Goal: Information Seeking & Learning: Learn about a topic

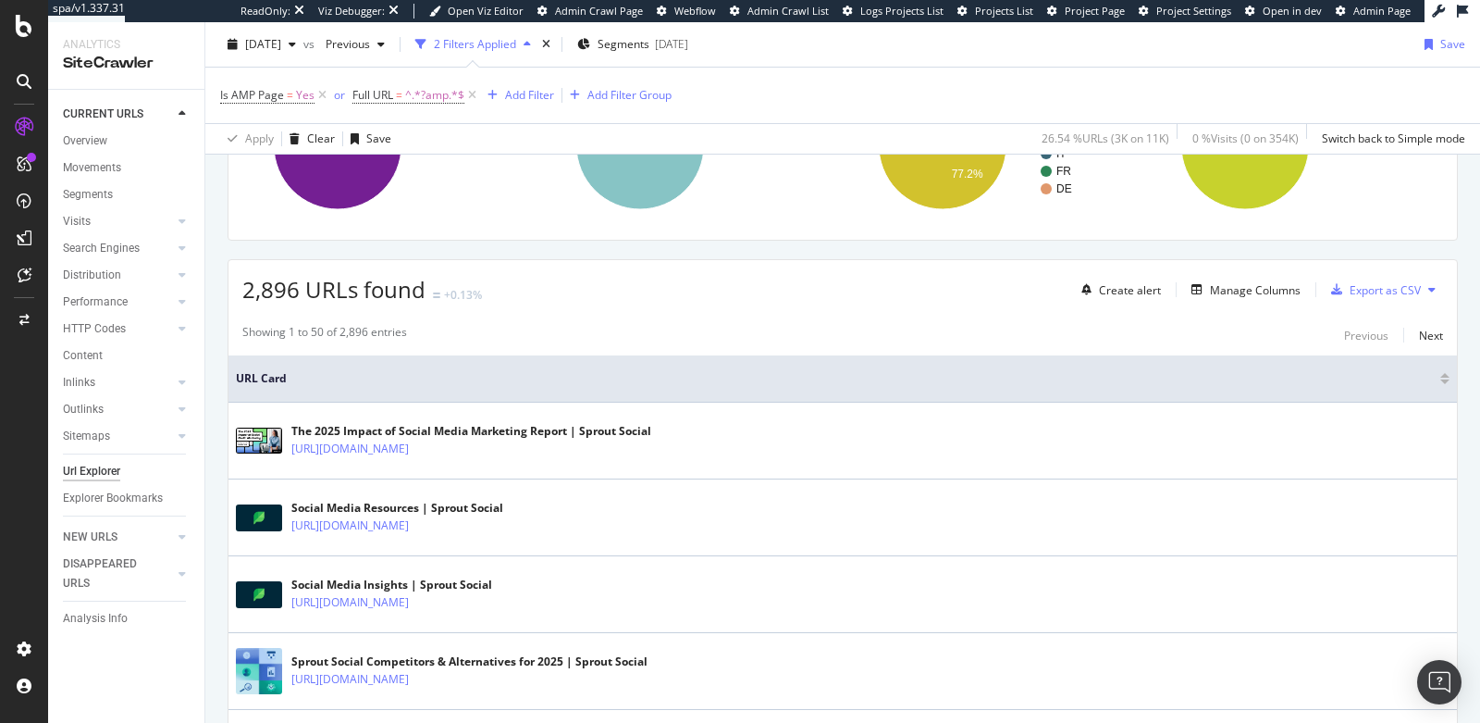
scroll to position [240, 0]
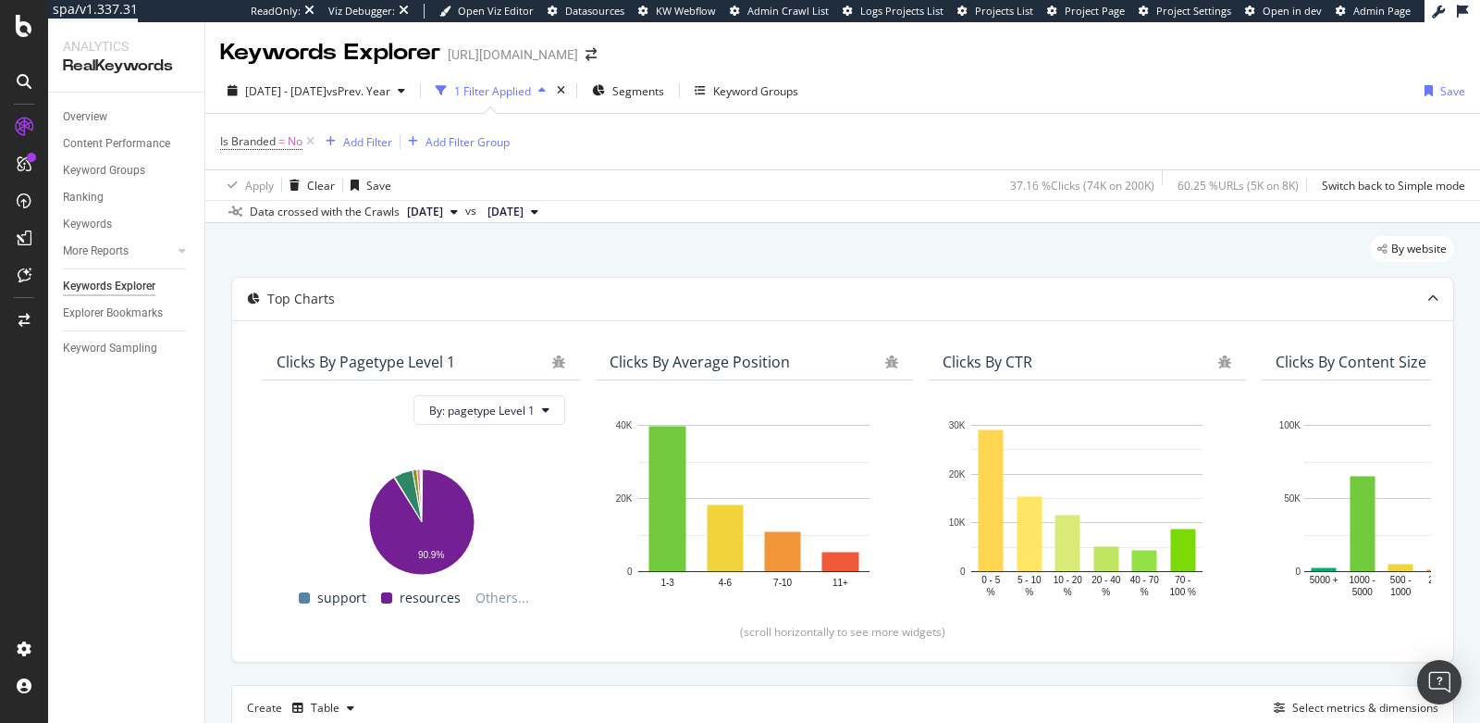
scroll to position [505, 0]
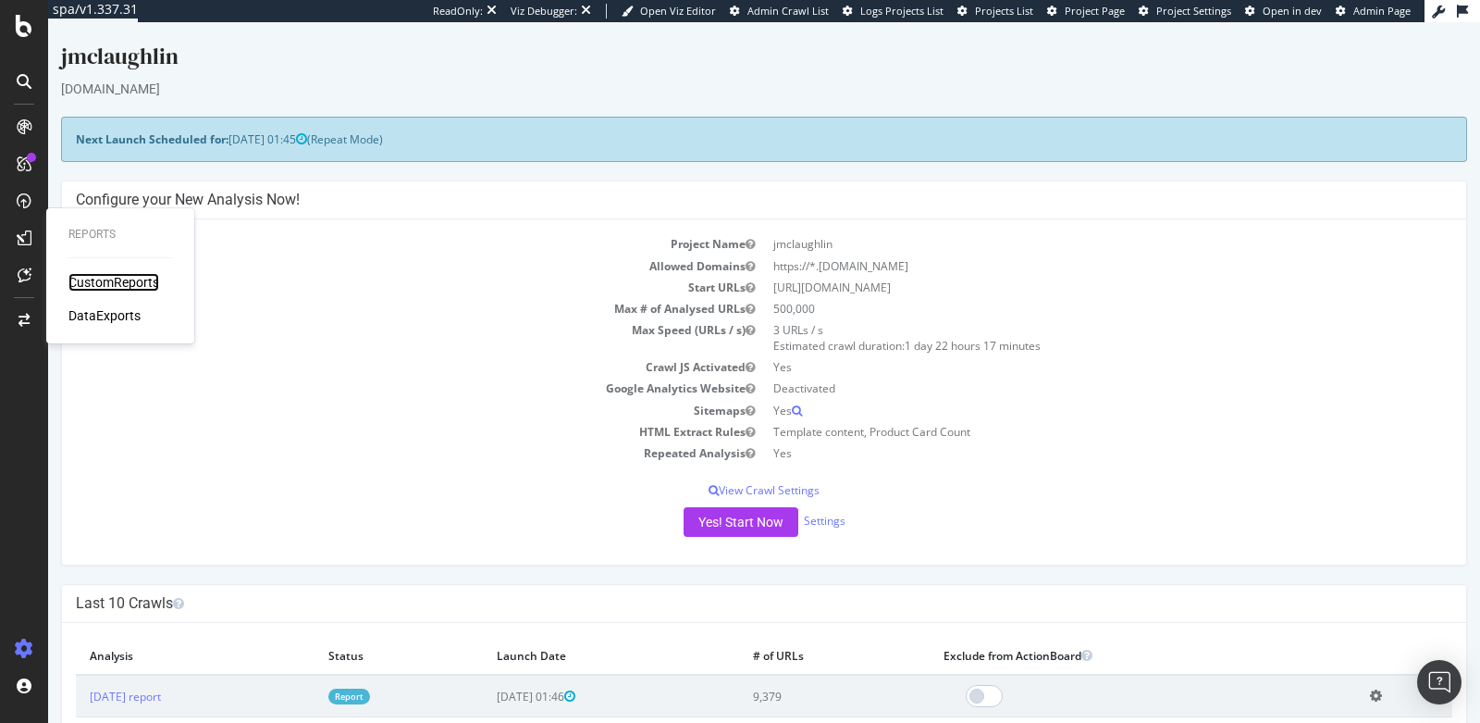
click at [89, 282] on div "CustomReports" at bounding box center [113, 282] width 91 height 19
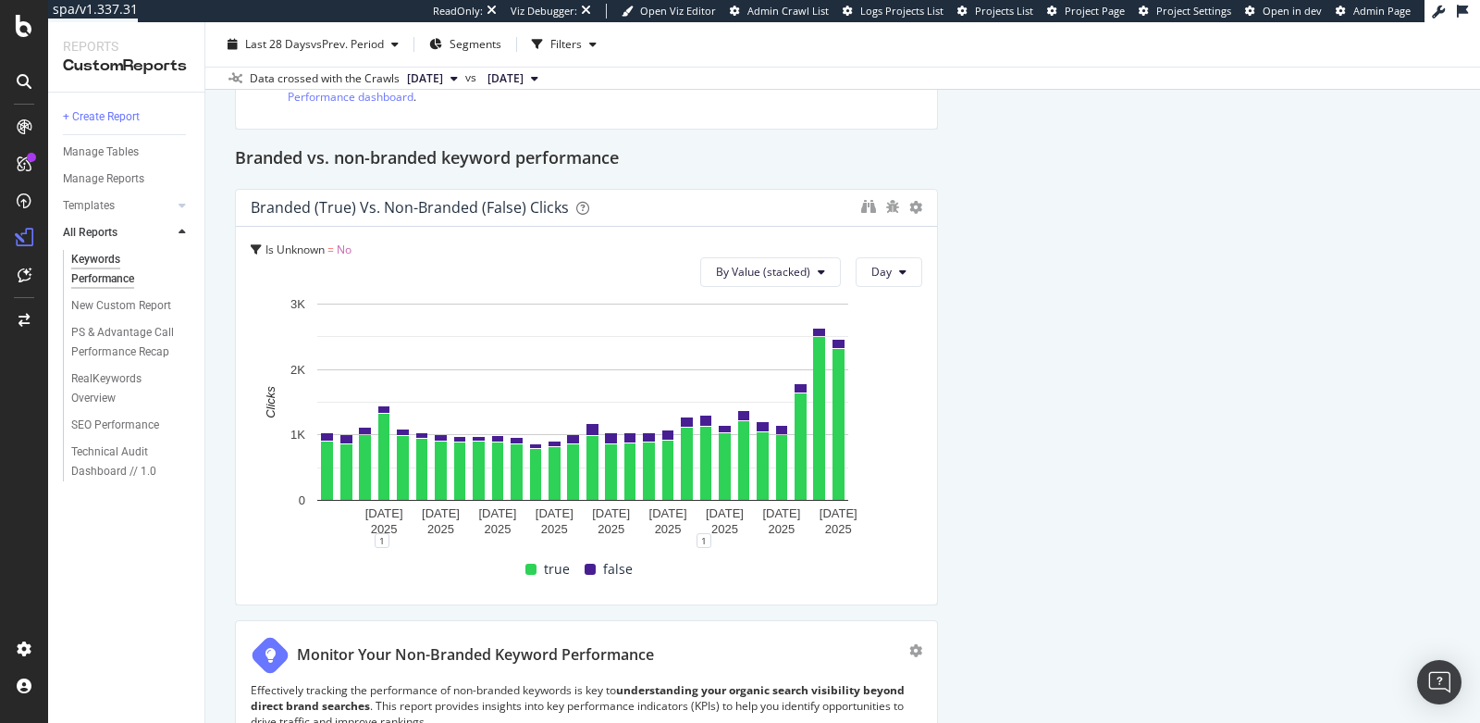
scroll to position [325, 0]
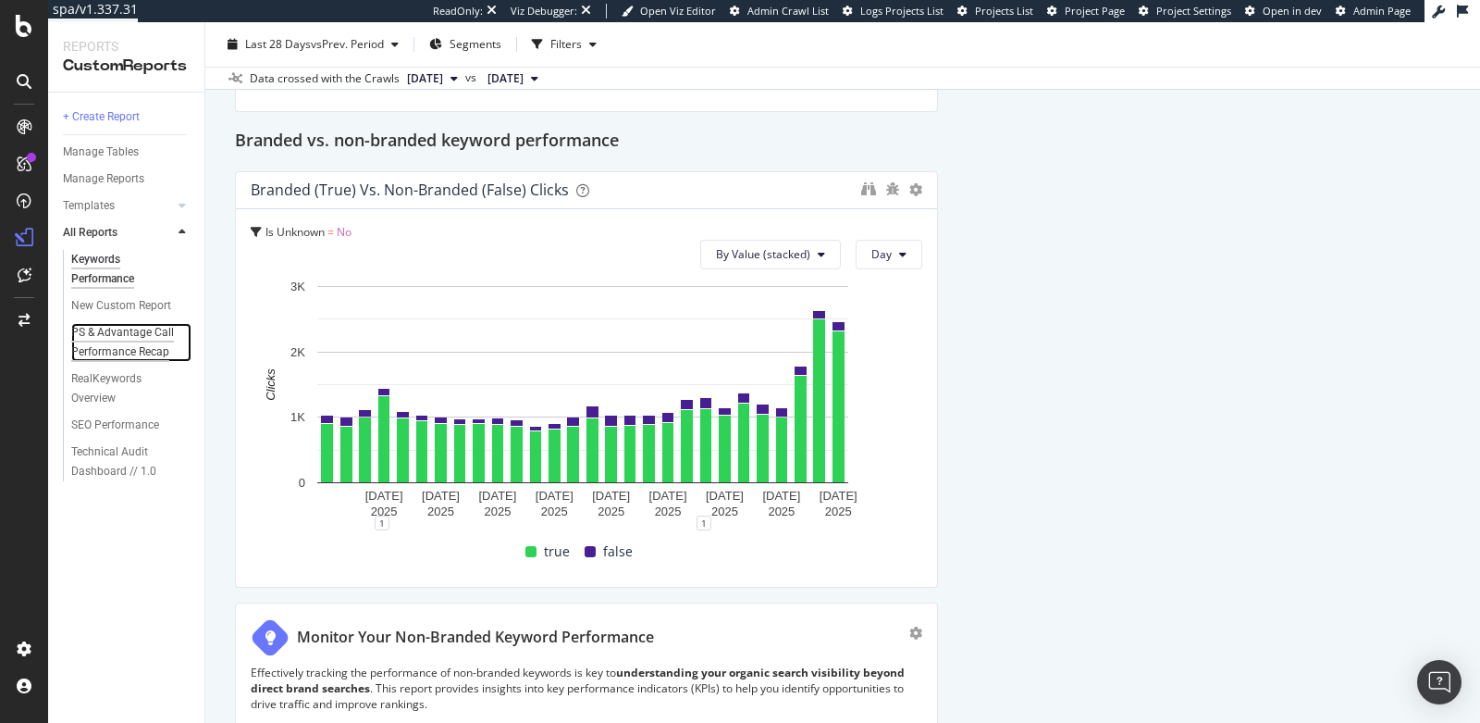
click at [95, 342] on div "PS & Advantage Call Performance Recap" at bounding box center [126, 342] width 110 height 39
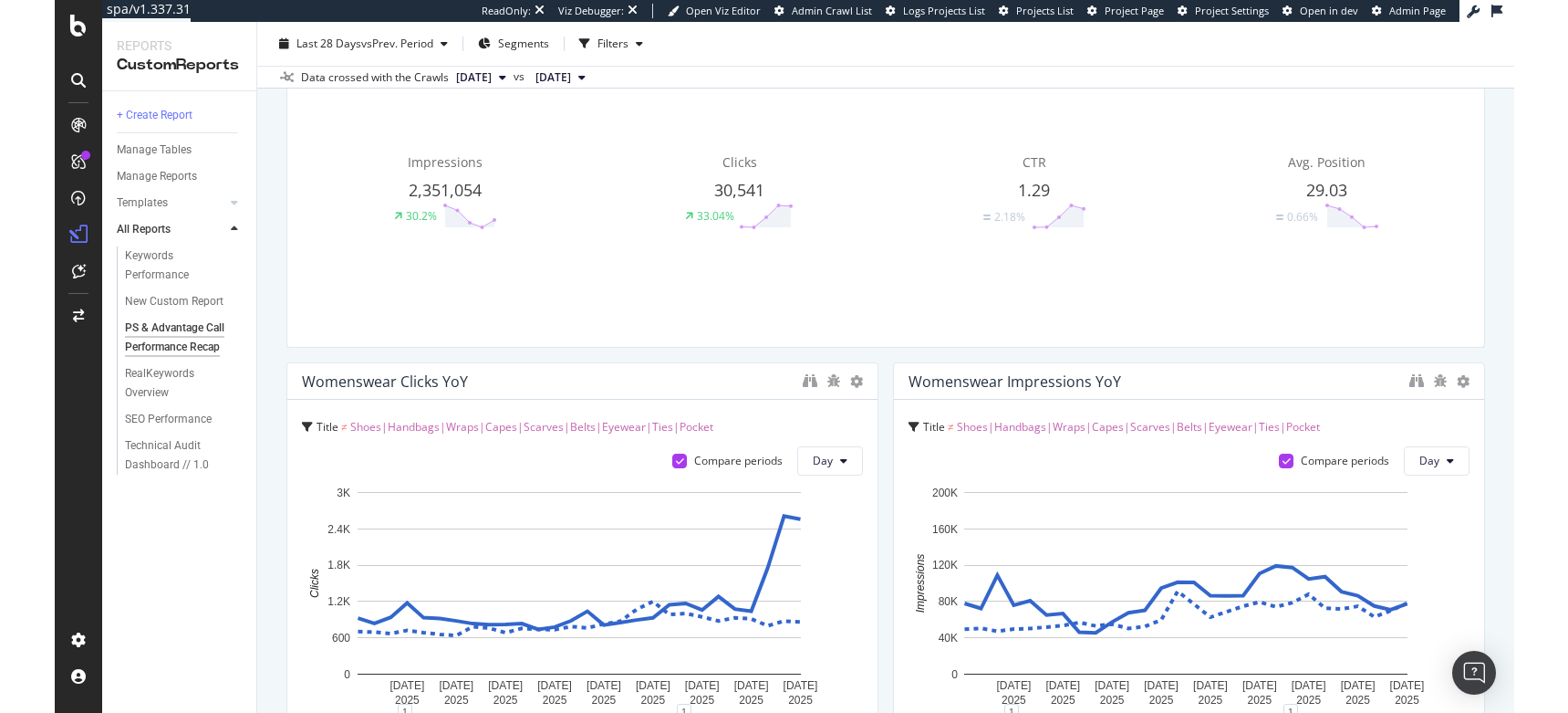
scroll to position [1113, 0]
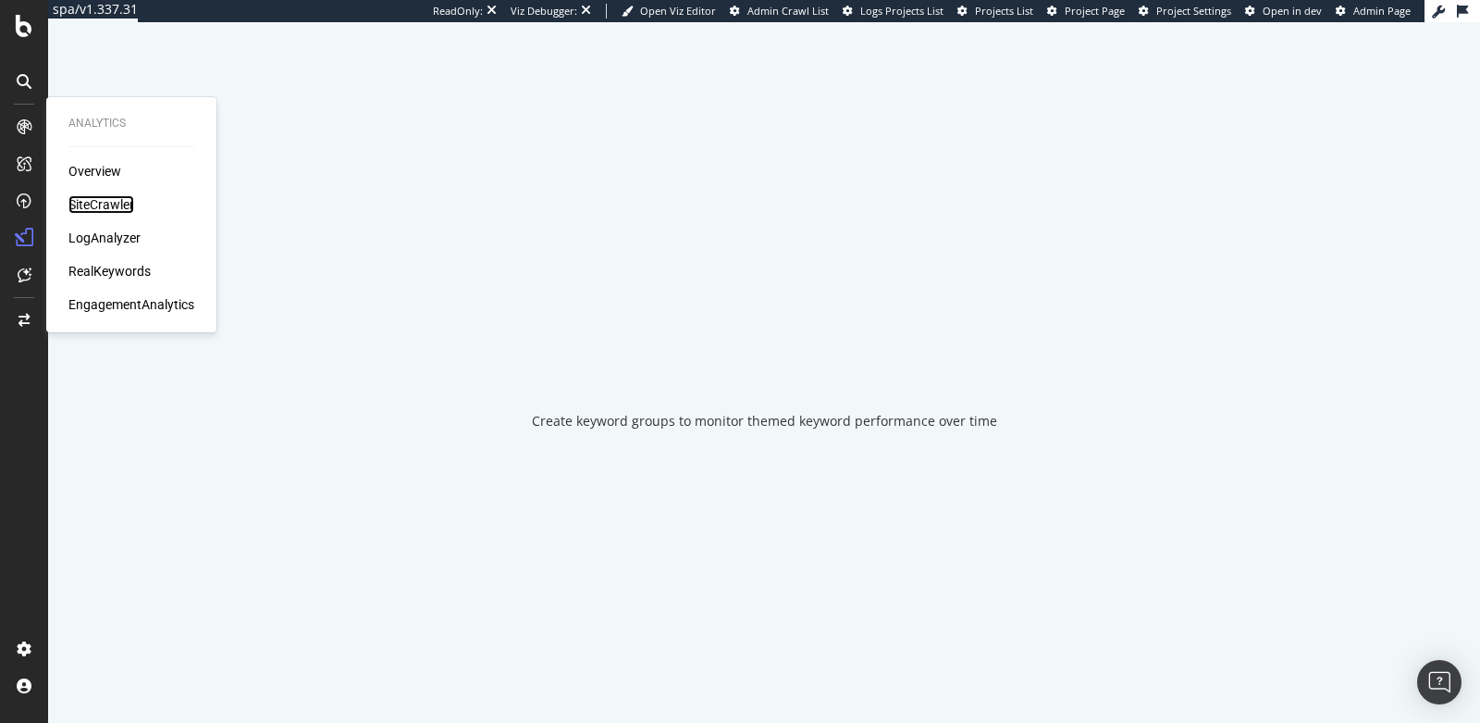
click at [93, 206] on div "SiteCrawler" at bounding box center [101, 204] width 66 height 19
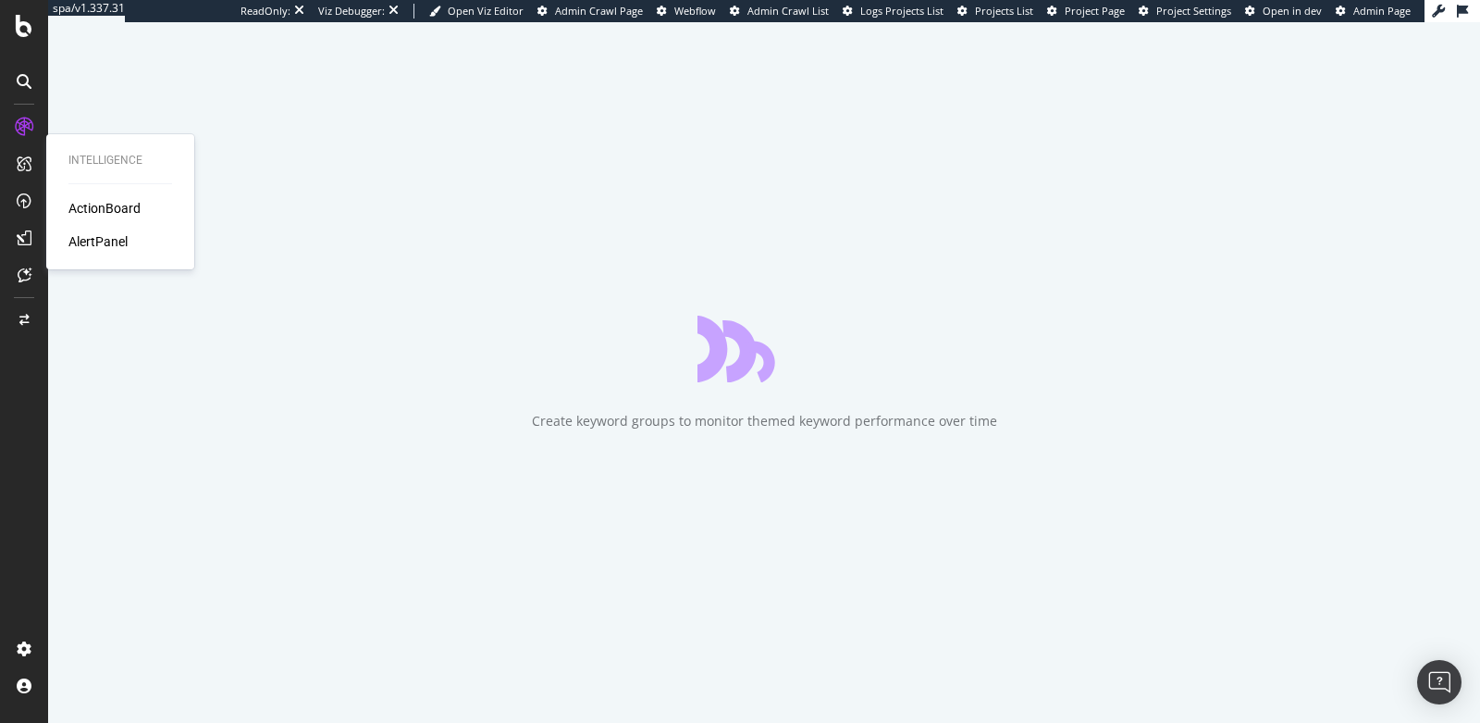
click at [83, 208] on div "ActionBoard" at bounding box center [104, 208] width 72 height 19
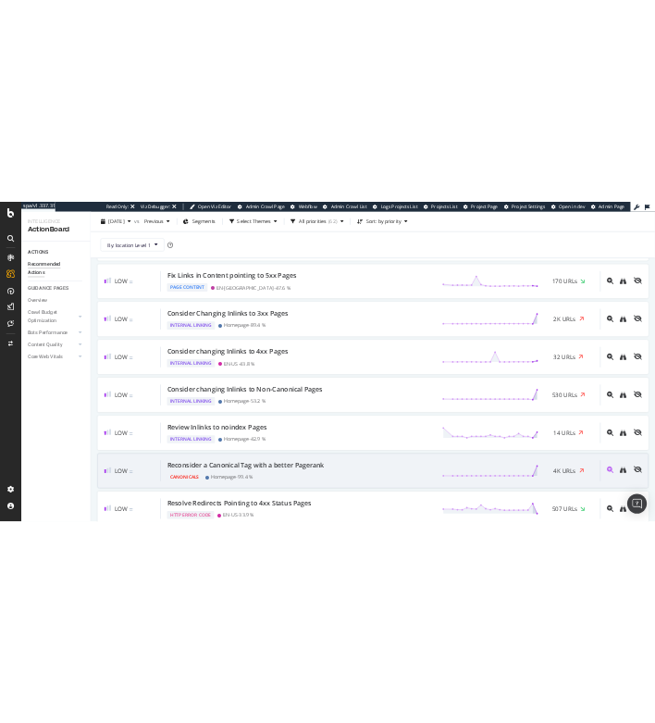
scroll to position [2887, 0]
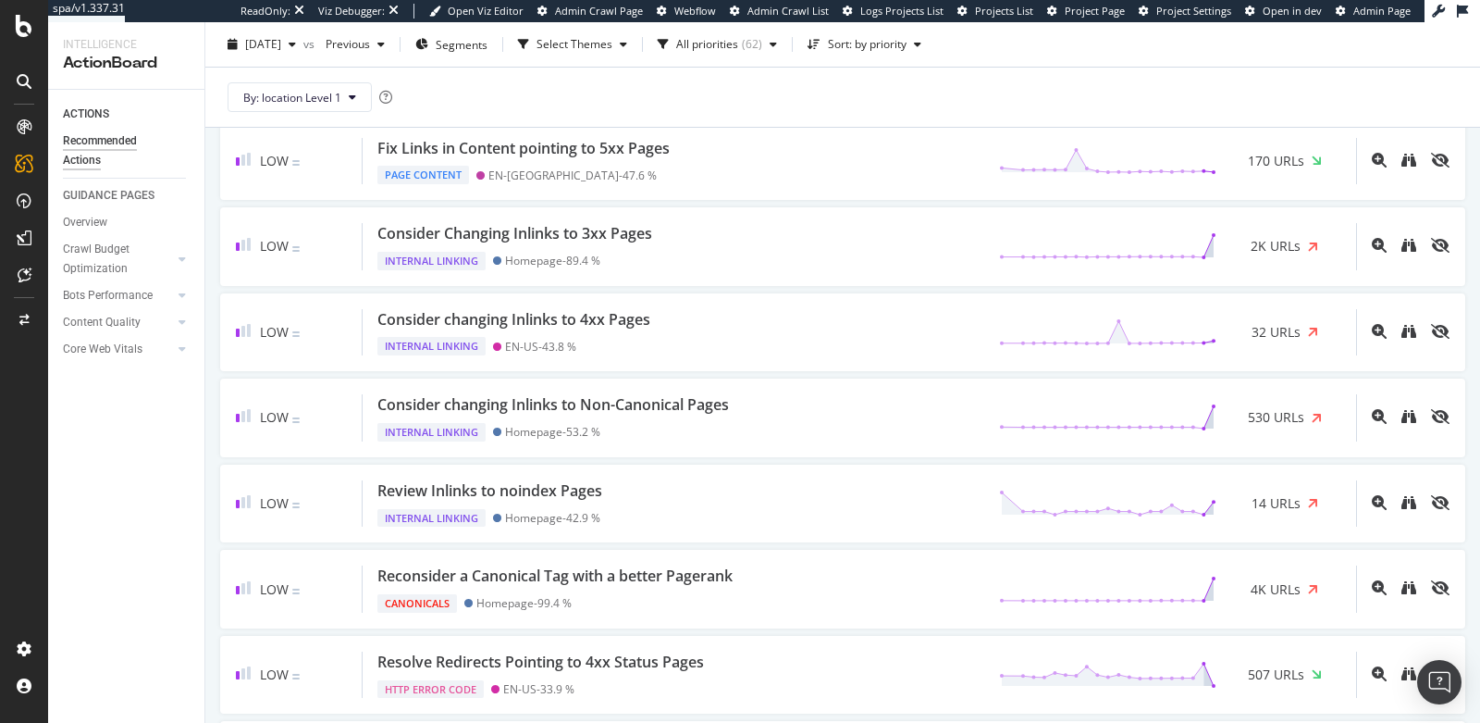
click at [128, 615] on div "ACTIONS Recommended Actions GUIDANCE PAGES Overview Crawl Budget Optimization L…" at bounding box center [126, 406] width 156 height 633
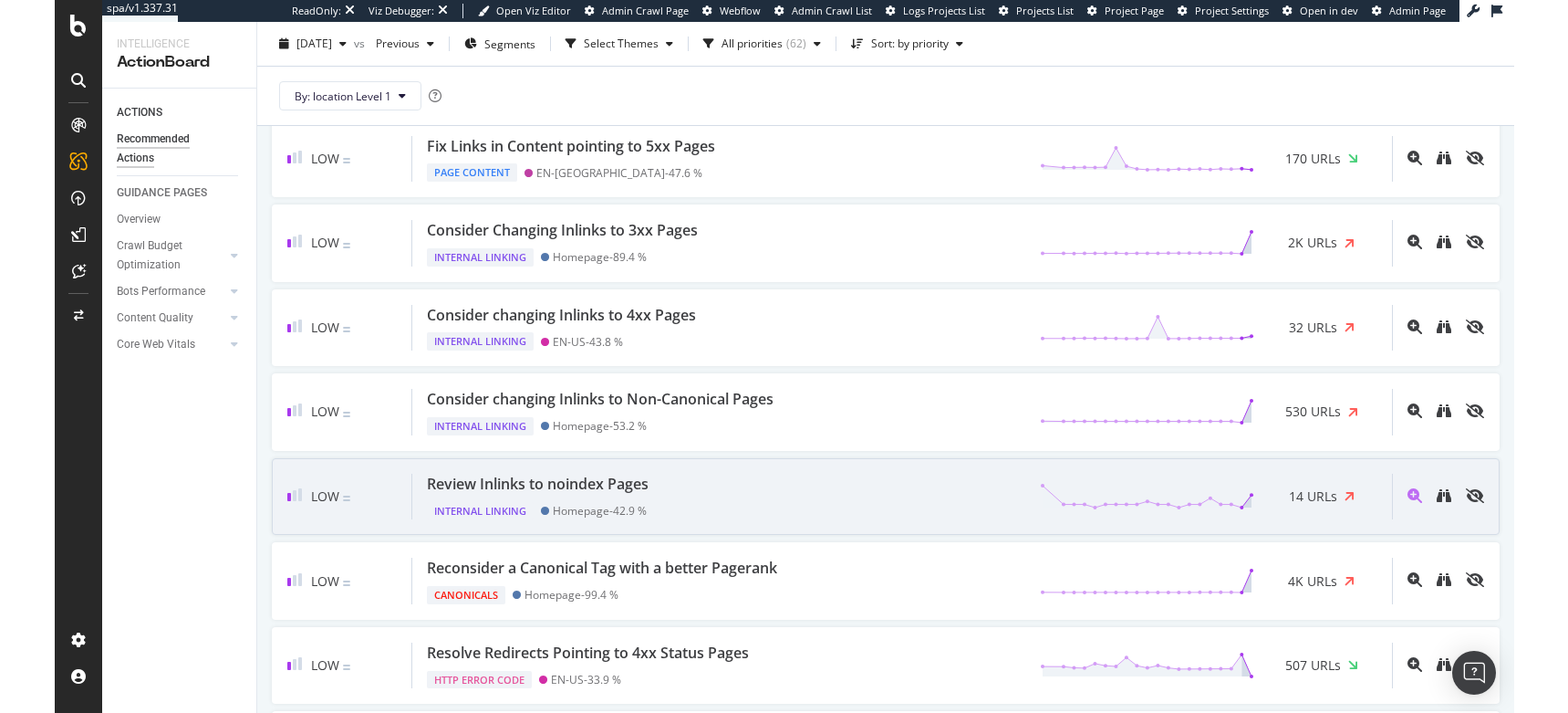
scroll to position [4186, 0]
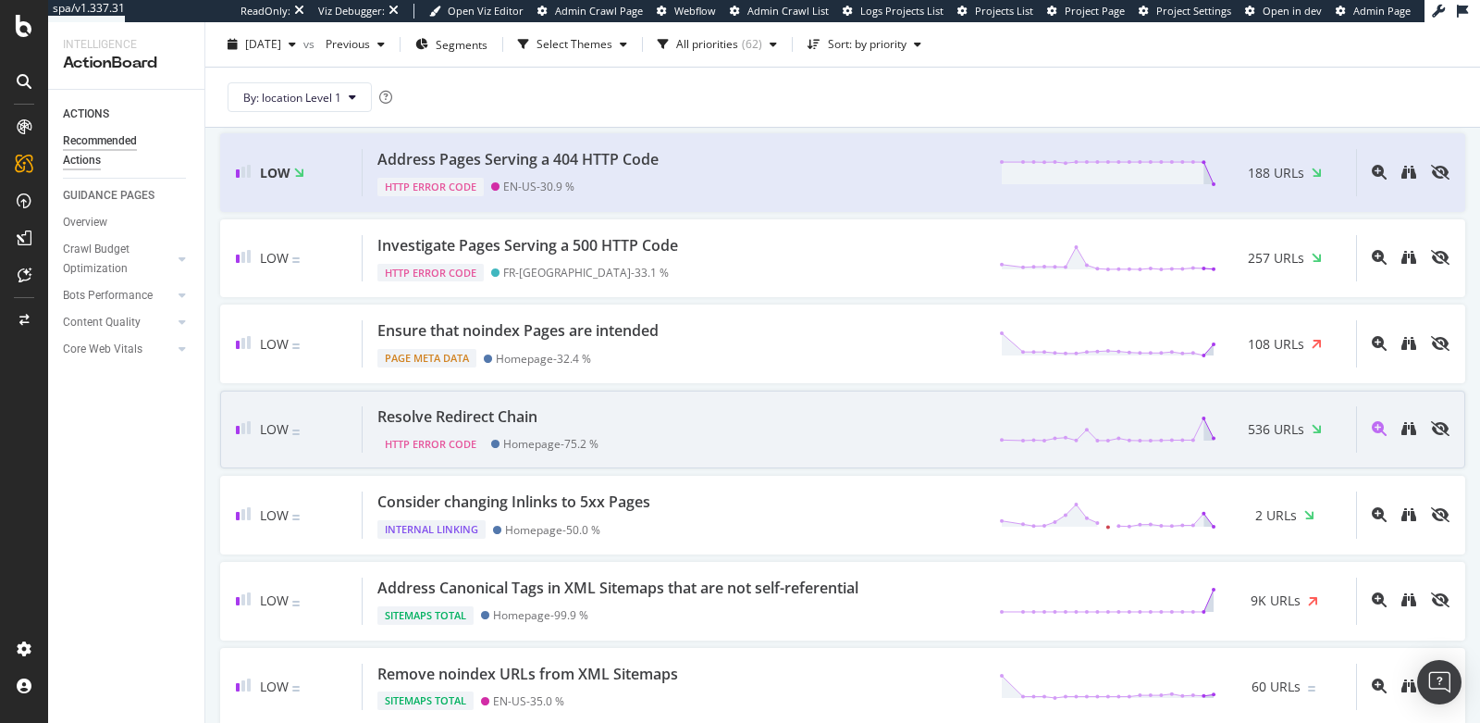
click at [784, 406] on div "Resolve Redirect Chain HTTP Error Code Homepage - 75.2 % 536 URLs" at bounding box center [860, 429] width 994 height 47
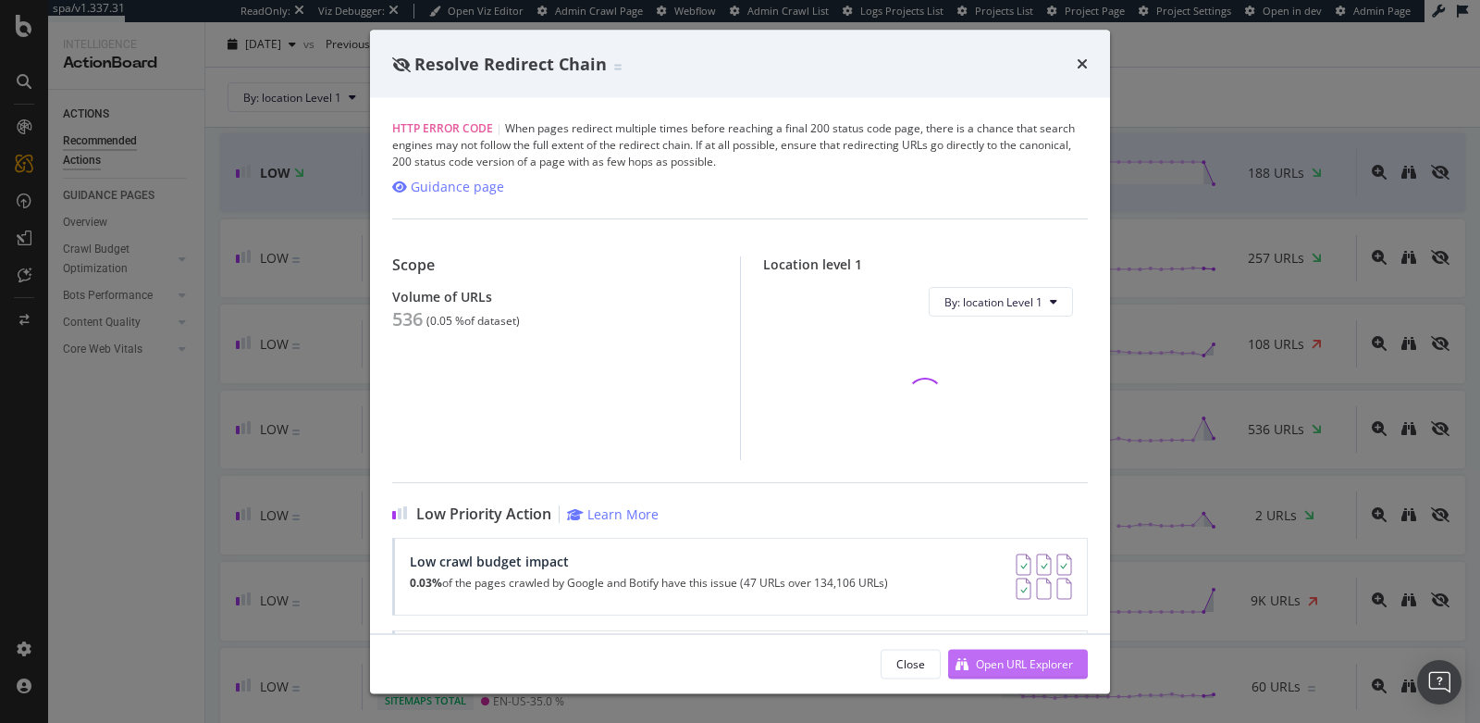
click at [983, 658] on div "Open URL Explorer" at bounding box center [1024, 663] width 97 height 16
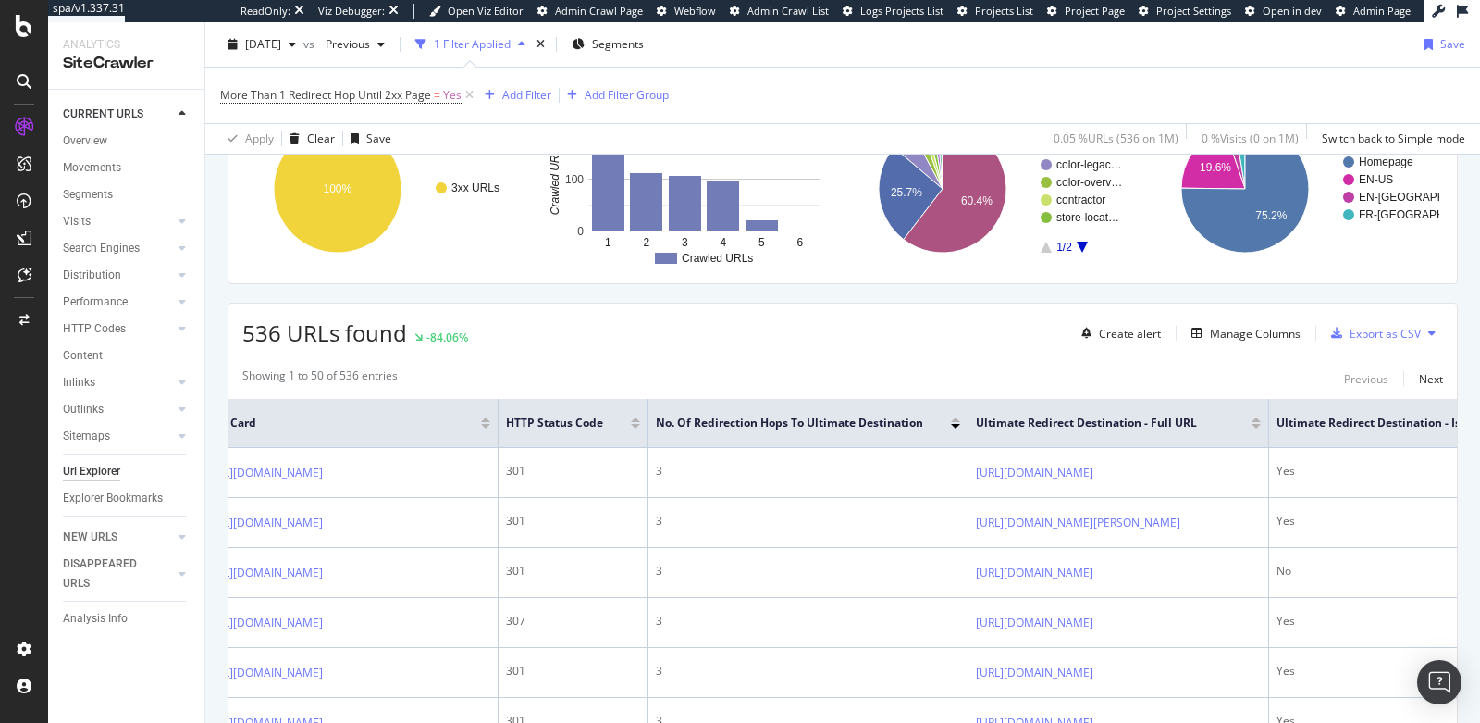
scroll to position [0, 39]
click at [520, 99] on div "Add Filter" at bounding box center [526, 95] width 49 height 16
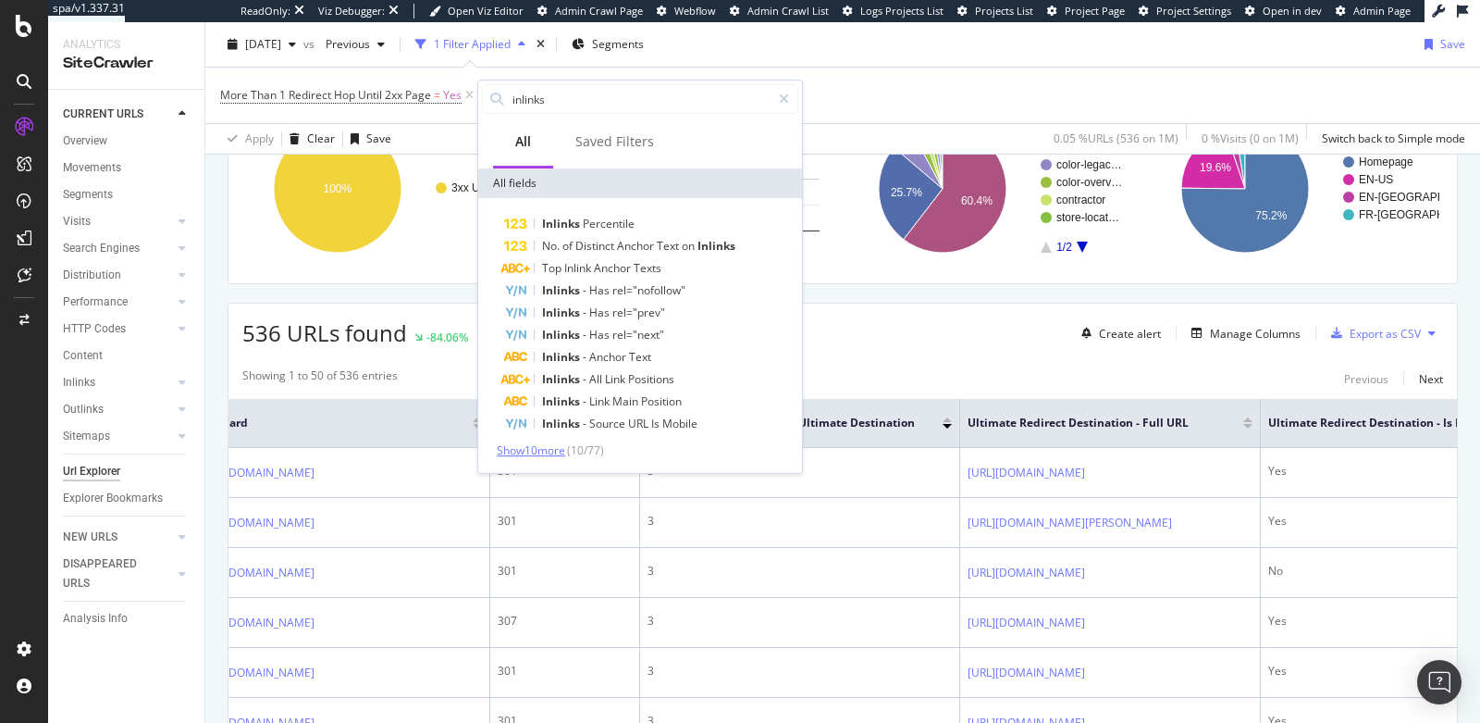
type input "inlinks"
click at [530, 454] on span "Show 10 more" at bounding box center [531, 450] width 68 height 16
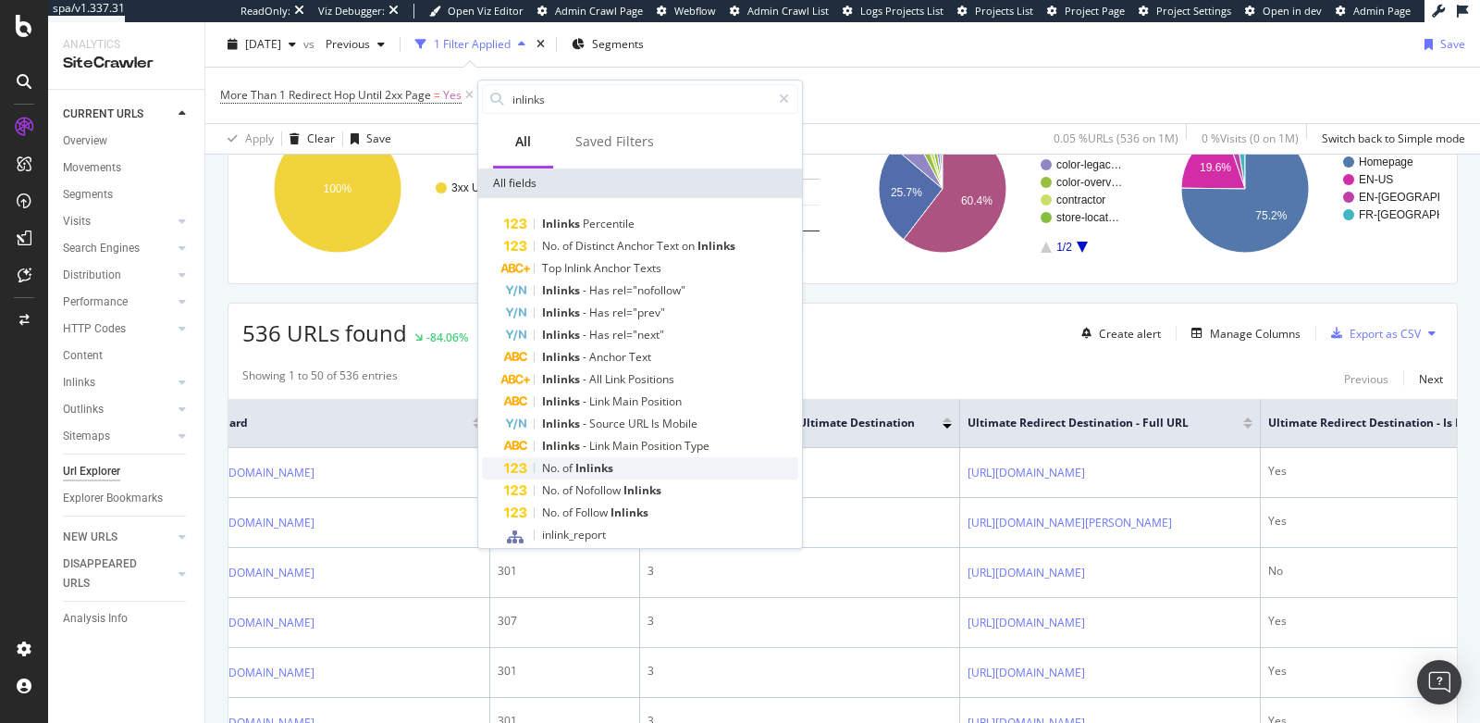
click at [553, 472] on span "No." at bounding box center [552, 468] width 20 height 16
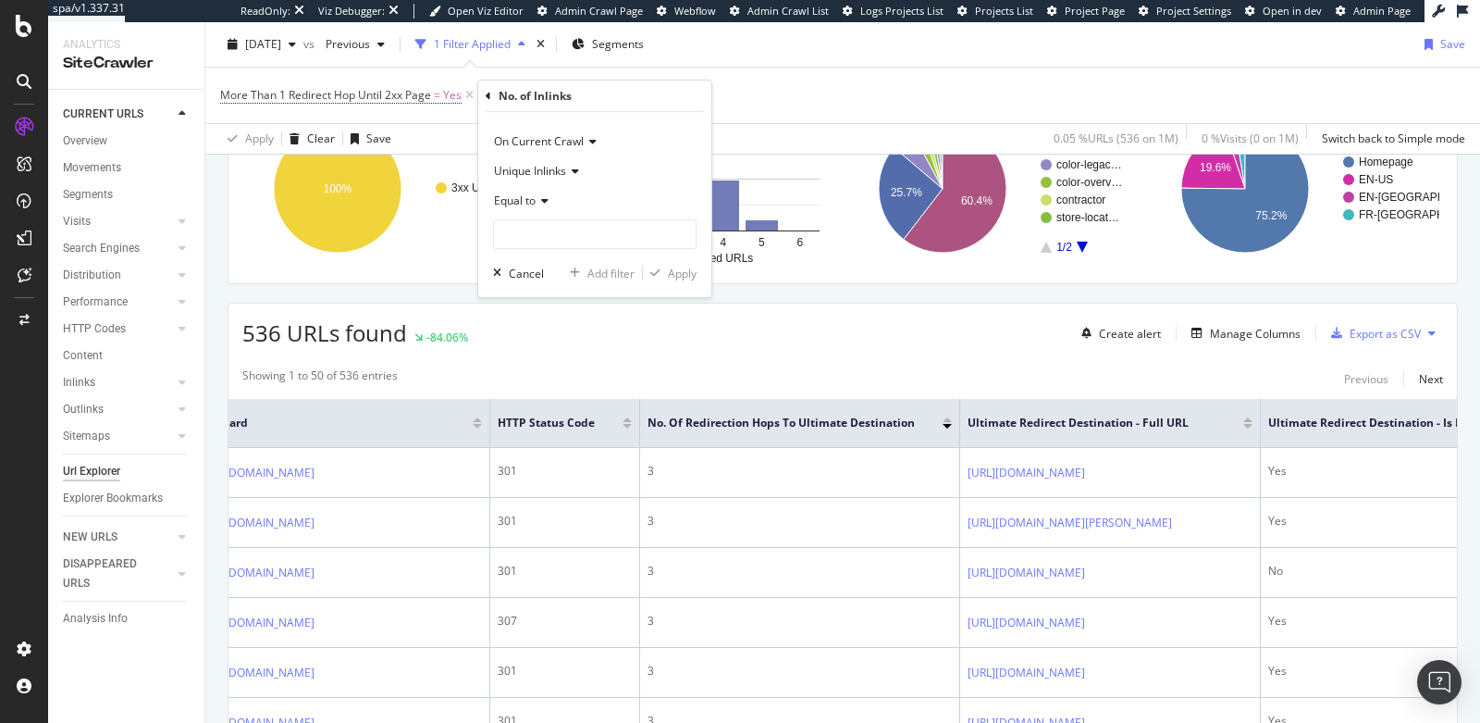
click at [528, 197] on span "Equal to" at bounding box center [515, 200] width 42 height 16
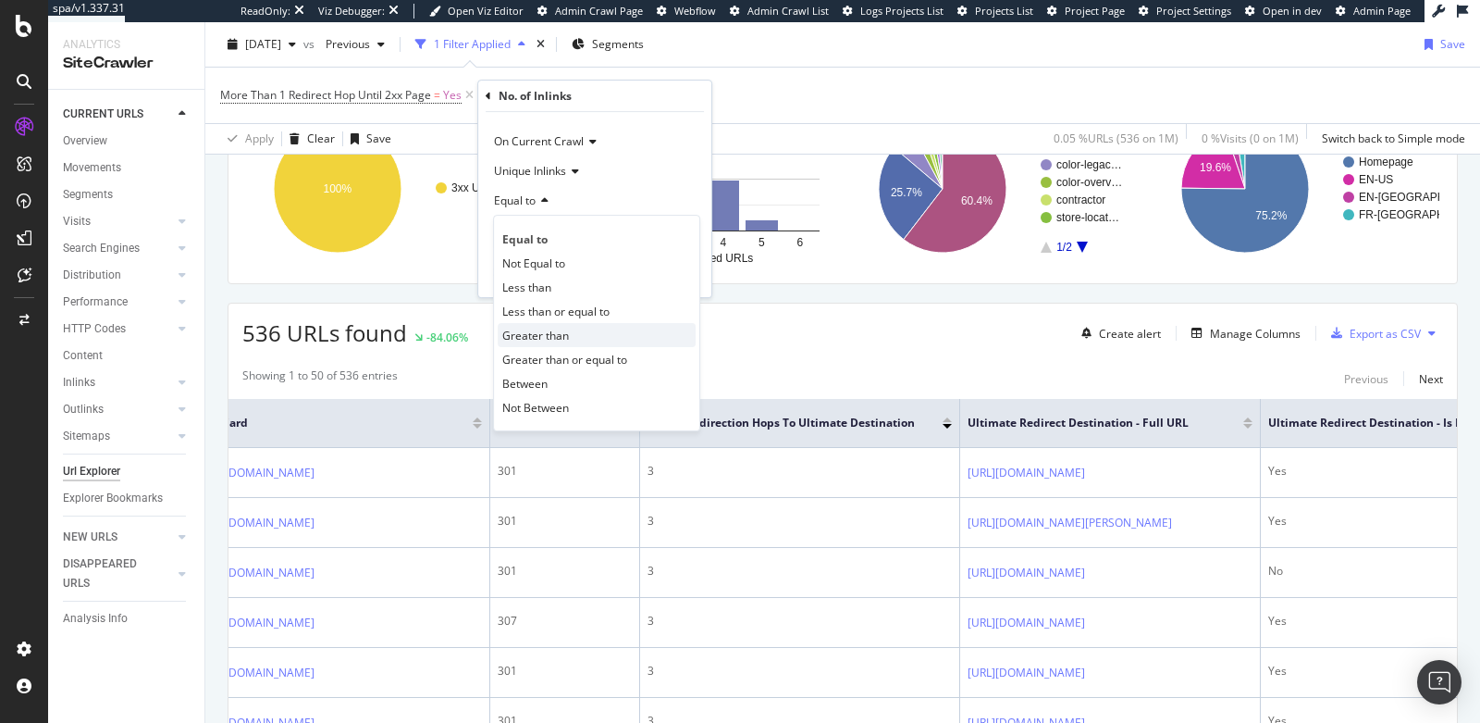
click at [537, 323] on div "Greater than" at bounding box center [597, 335] width 198 height 24
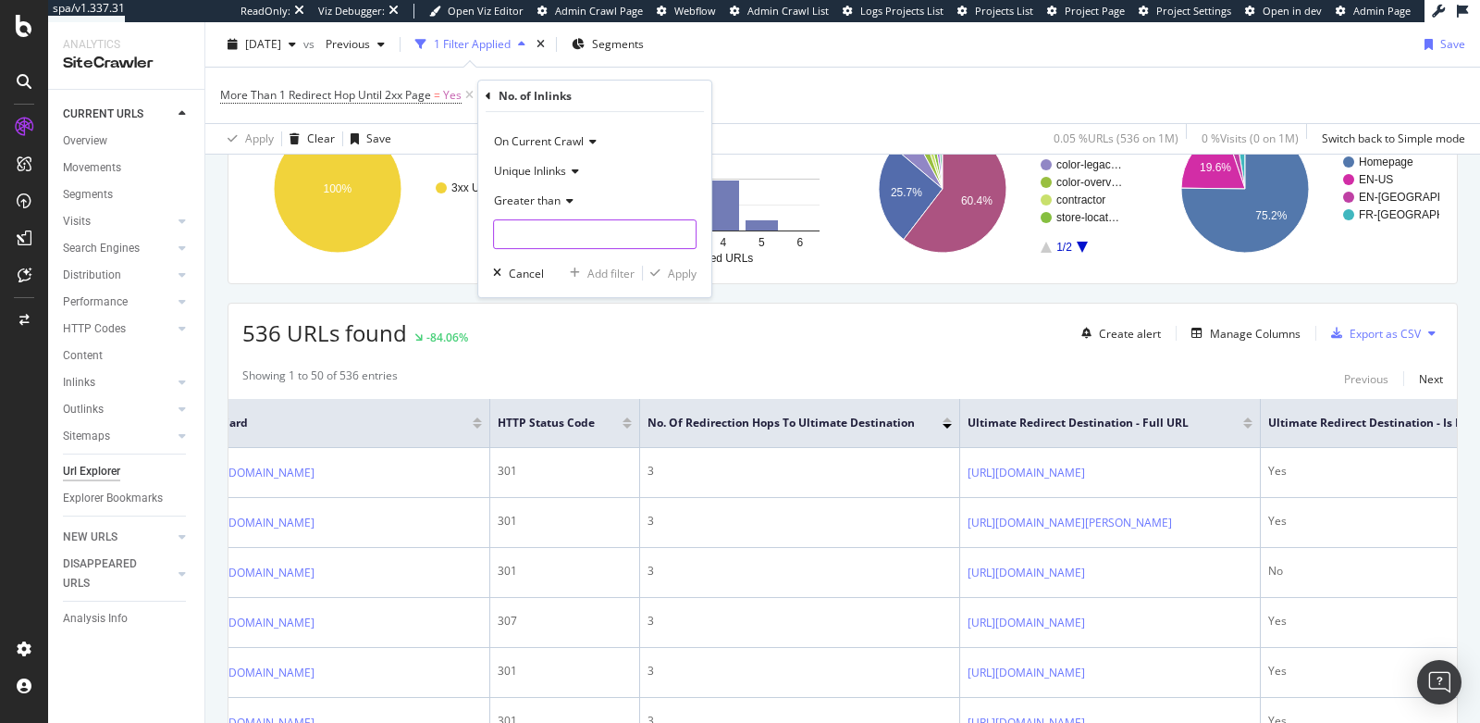
click at [551, 228] on input "number" at bounding box center [595, 234] width 204 height 30
type input "0"
click at [672, 274] on div "Apply" at bounding box center [682, 274] width 29 height 16
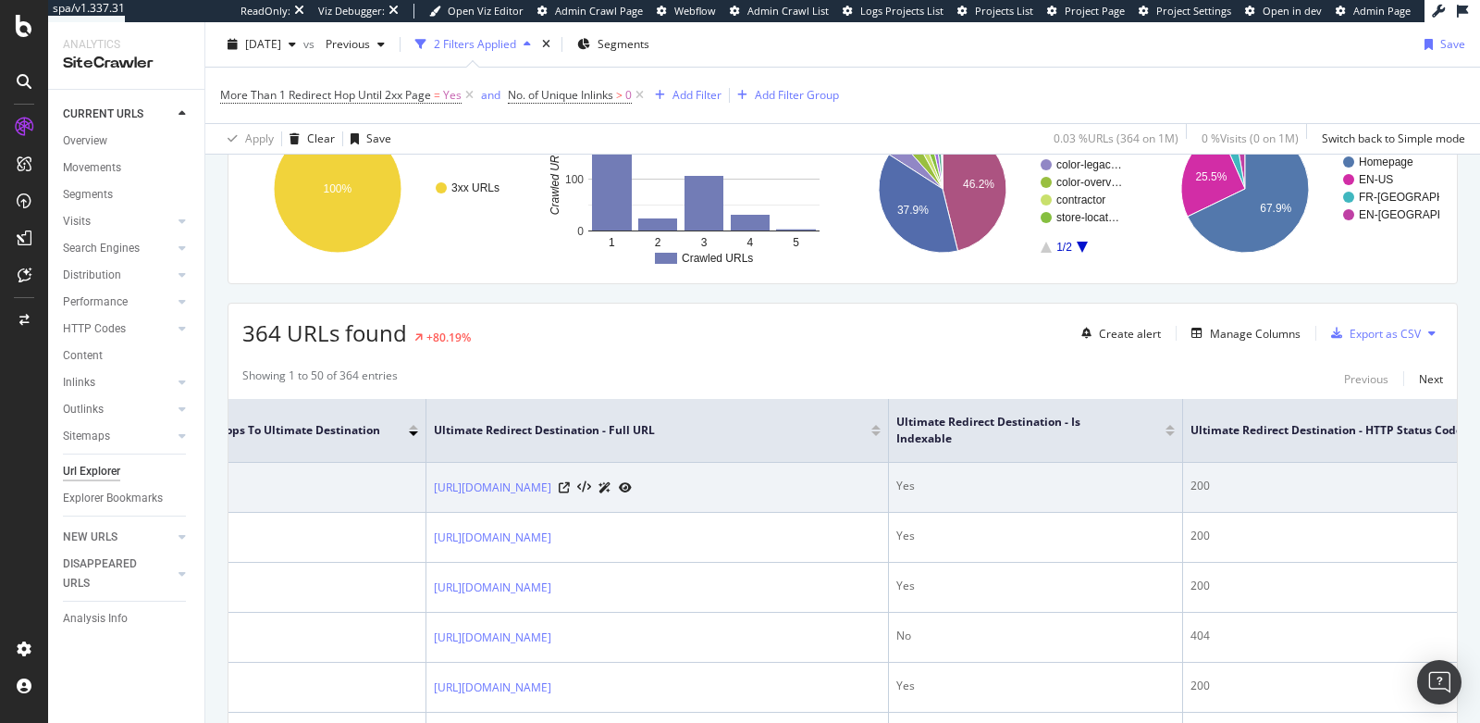
scroll to position [0, 706]
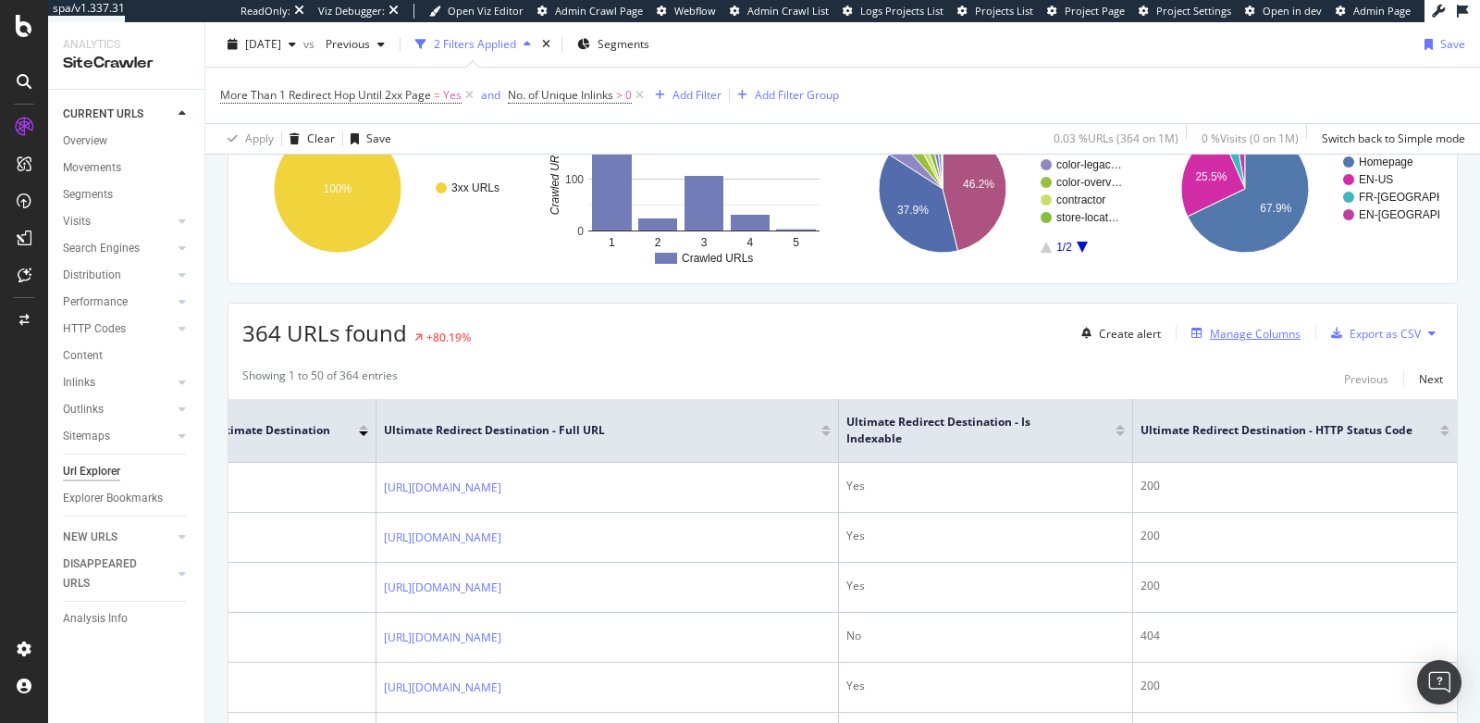
click at [1259, 330] on div "Manage Columns" at bounding box center [1255, 334] width 91 height 16
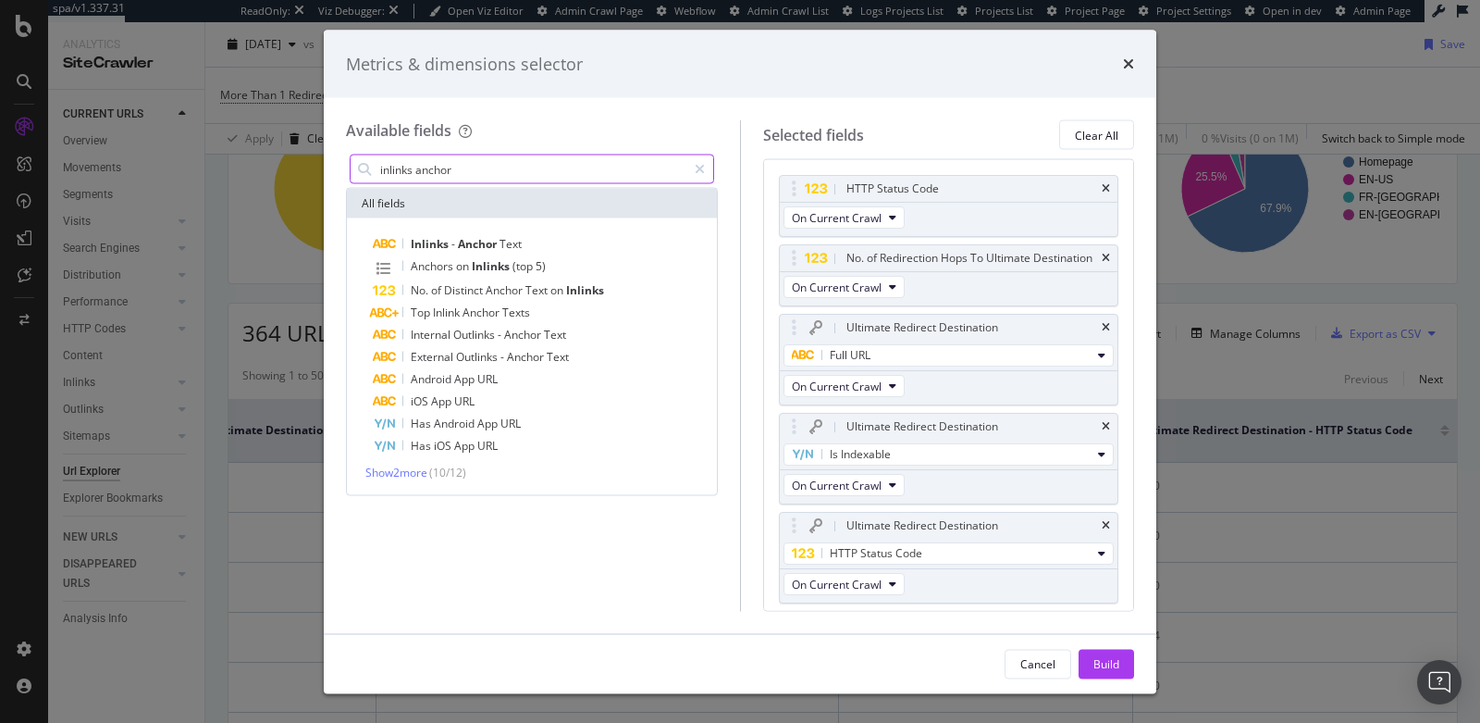
click at [413, 167] on input "inlinks anchor" at bounding box center [532, 169] width 308 height 28
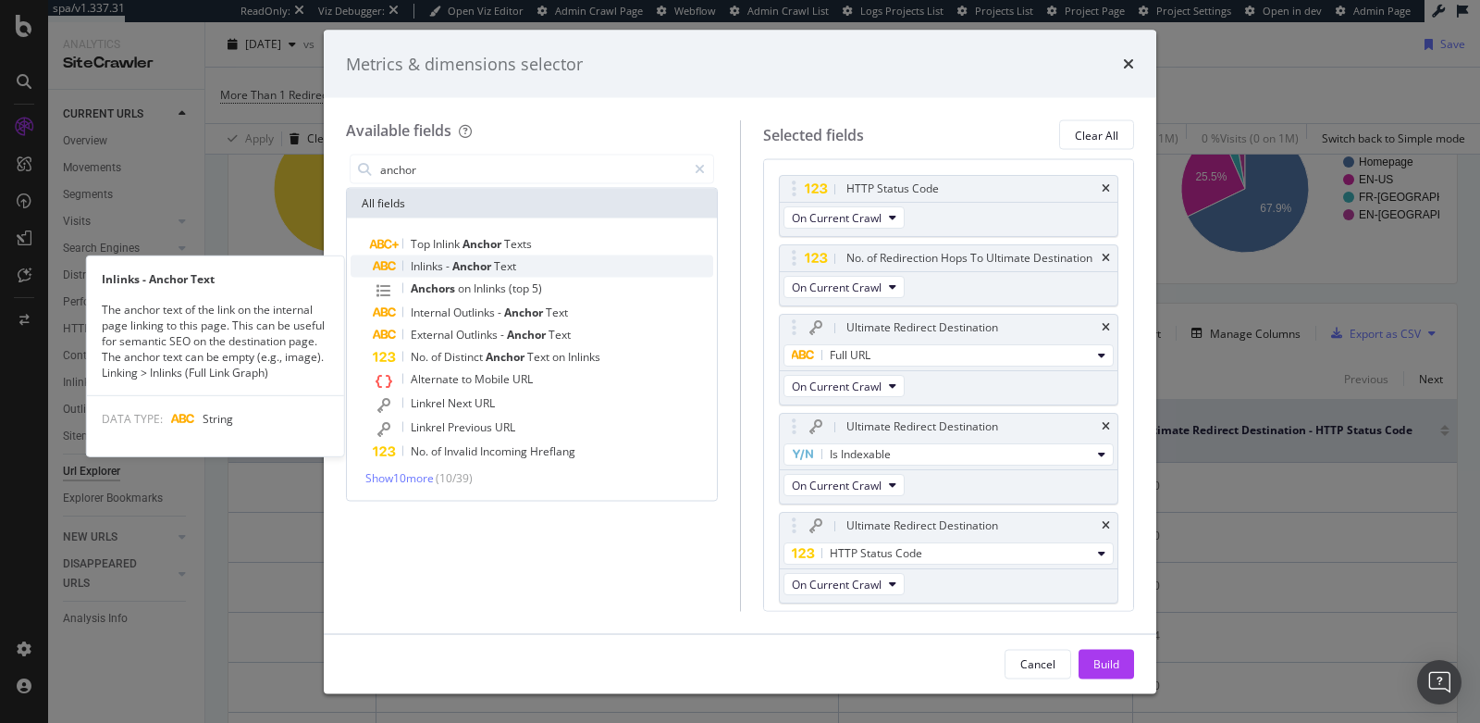
type input "anchor"
click at [463, 261] on span "Anchor" at bounding box center [473, 266] width 42 height 16
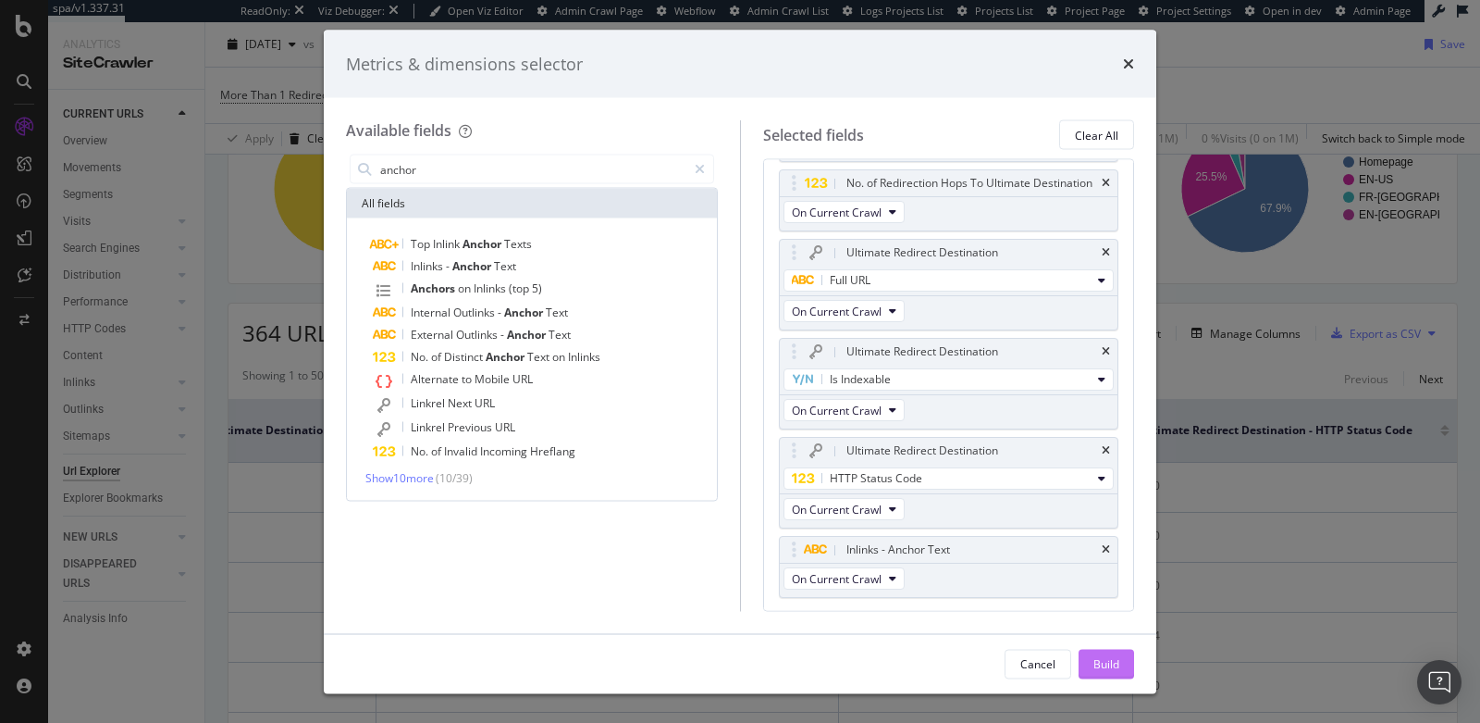
click at [1117, 668] on div "Build" at bounding box center [1107, 663] width 26 height 16
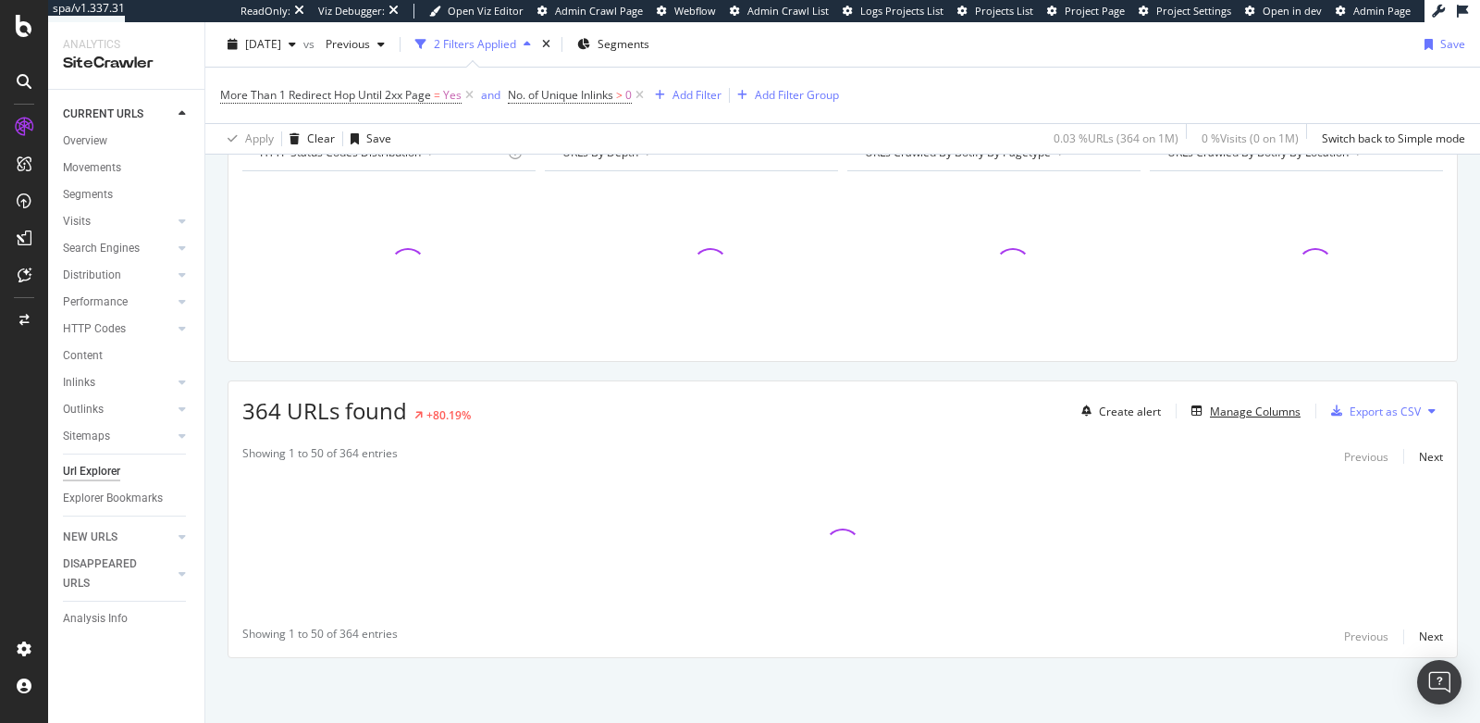
scroll to position [218, 0]
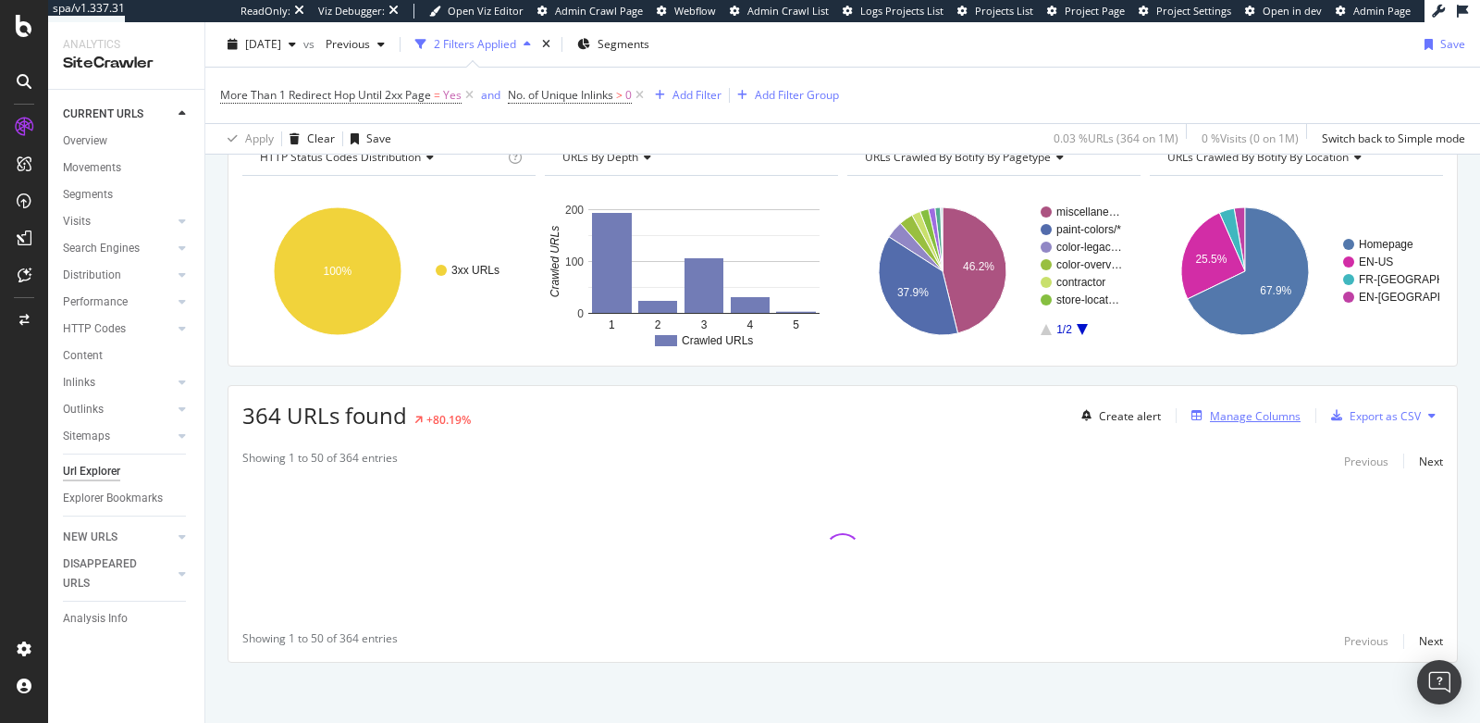
click at [1230, 412] on div "Manage Columns" at bounding box center [1255, 416] width 91 height 16
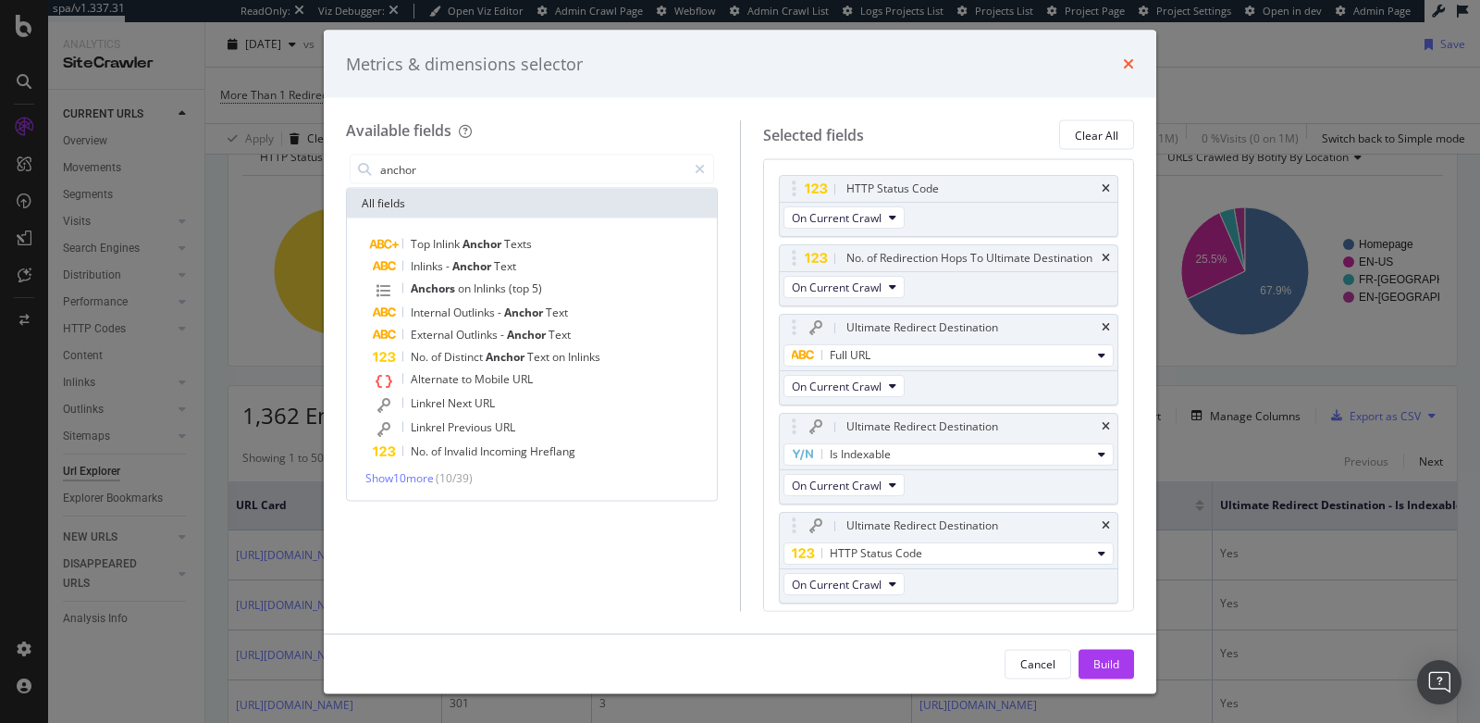
type input "anchor"
click at [1127, 61] on icon "times" at bounding box center [1128, 63] width 11 height 15
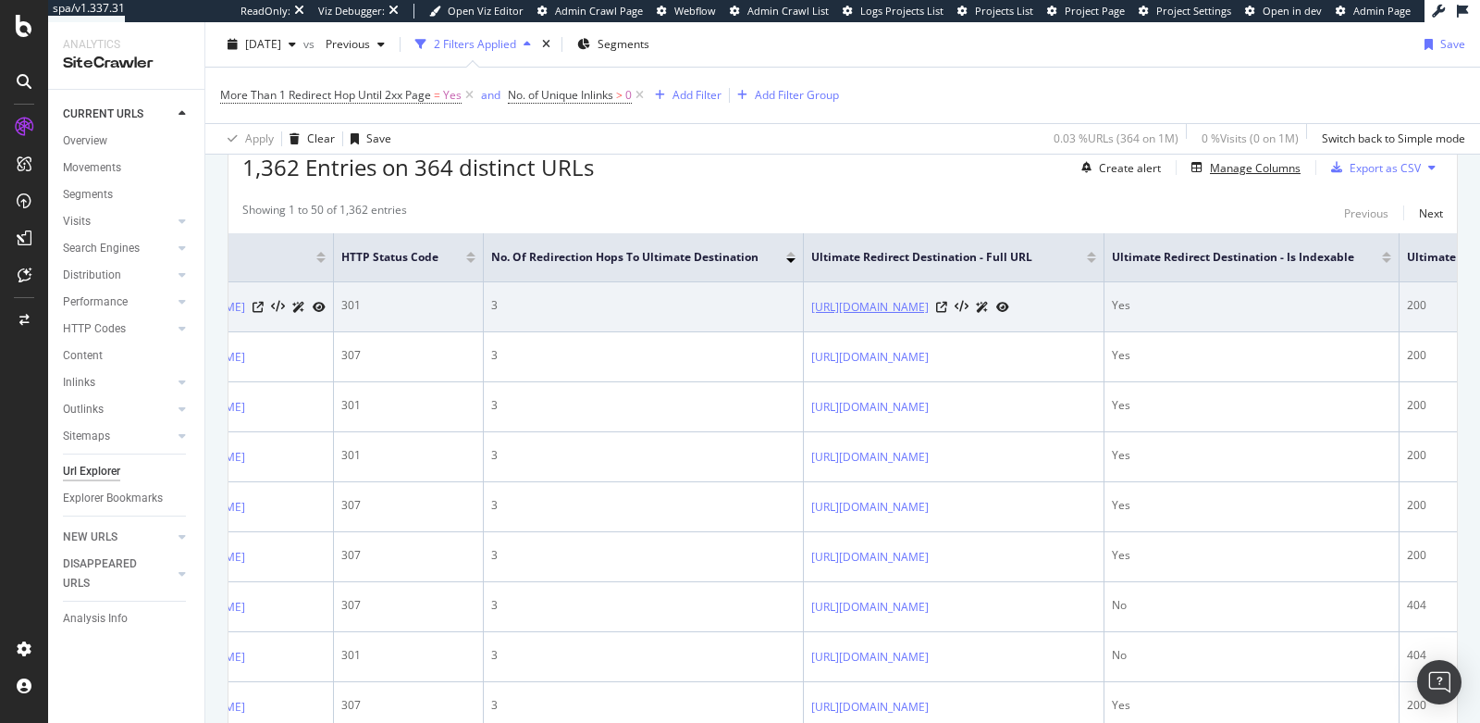
scroll to position [0, 103]
click at [269, 310] on icon at bounding box center [263, 307] width 11 height 11
drag, startPoint x: 1303, startPoint y: 324, endPoint x: 1255, endPoint y: 314, distance: 48.3
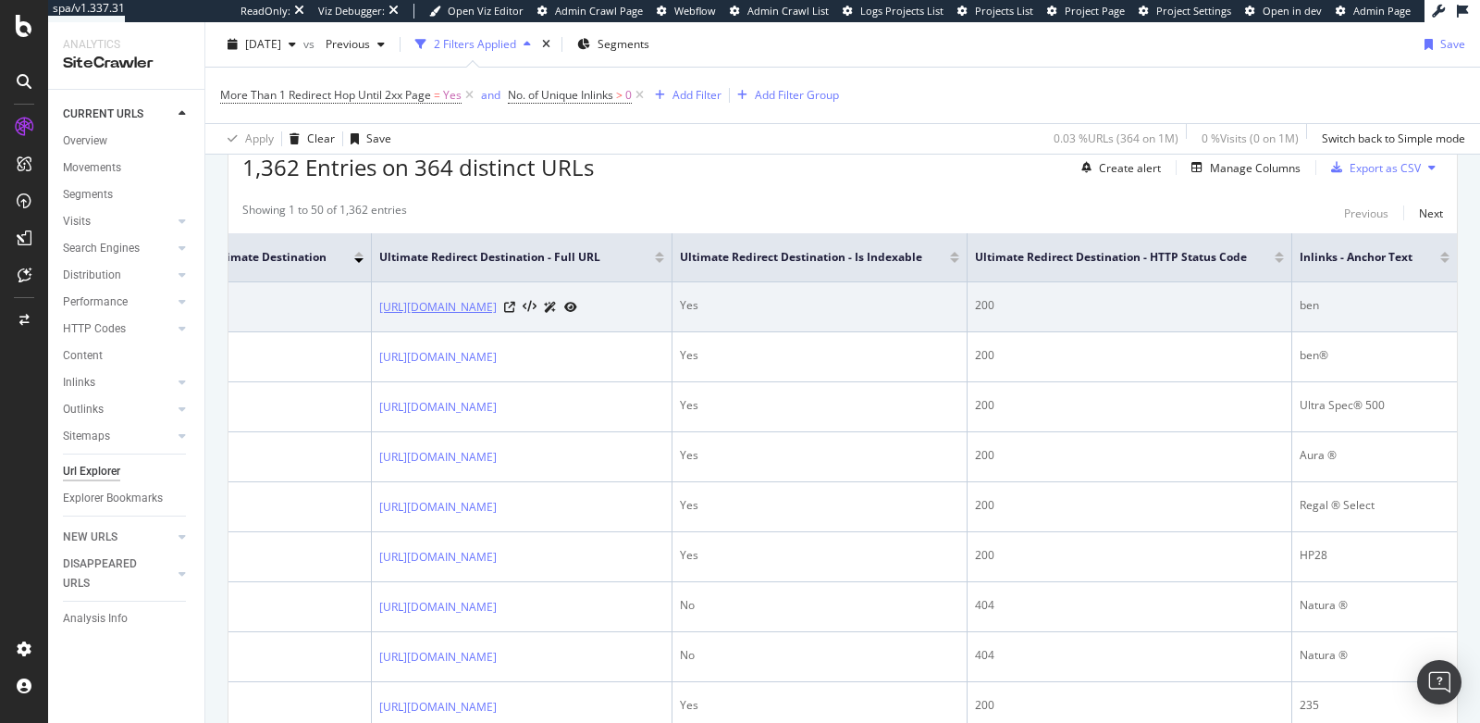
scroll to position [0, 663]
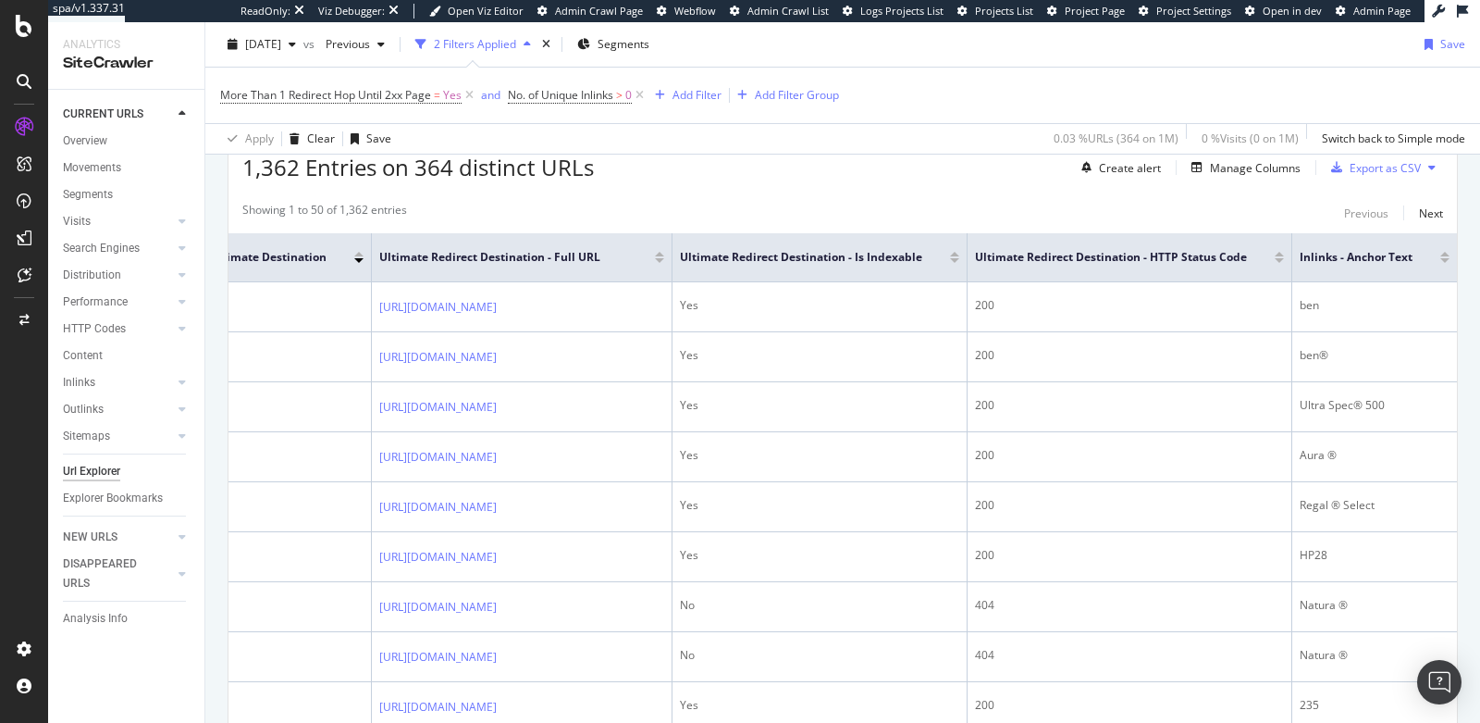
drag, startPoint x: 832, startPoint y: 327, endPoint x: 609, endPoint y: 3, distance: 393.9
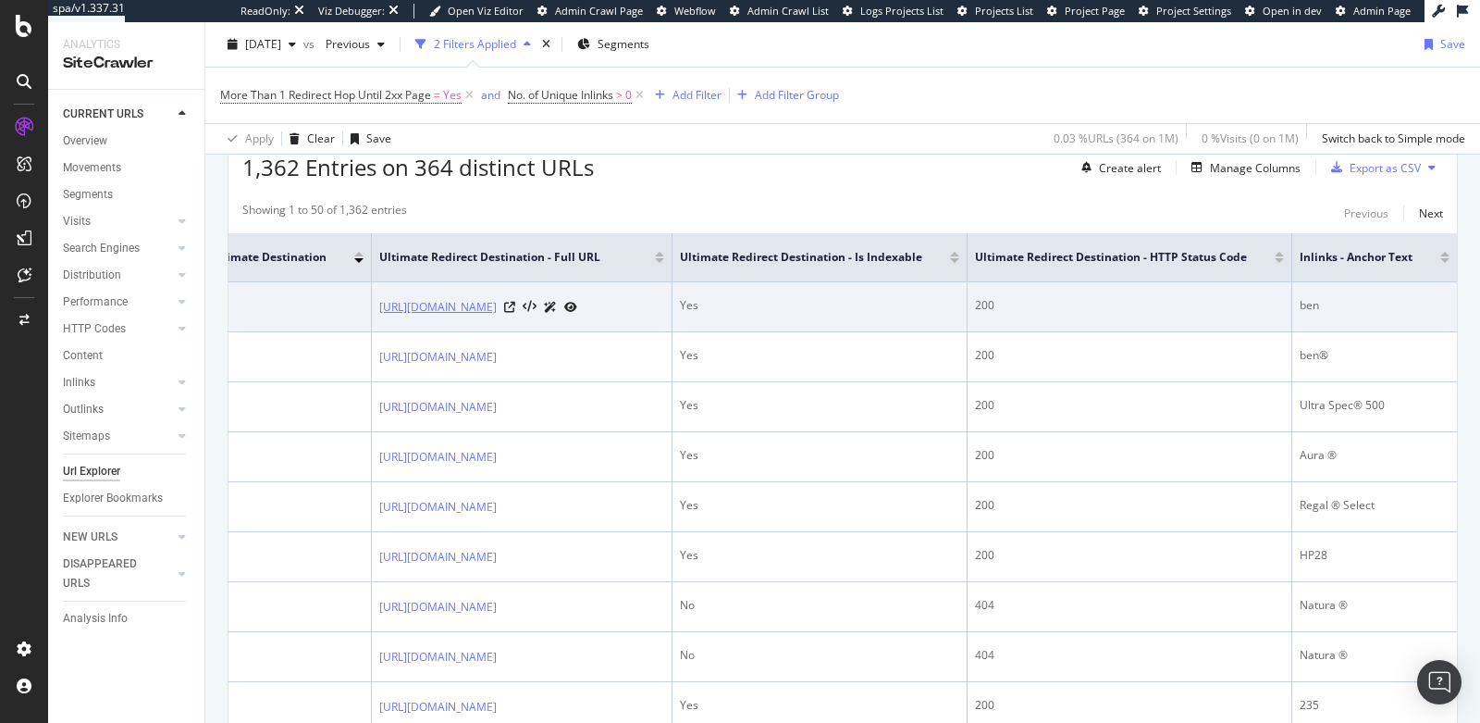
drag, startPoint x: 785, startPoint y: 327, endPoint x: 760, endPoint y: 321, distance: 25.8
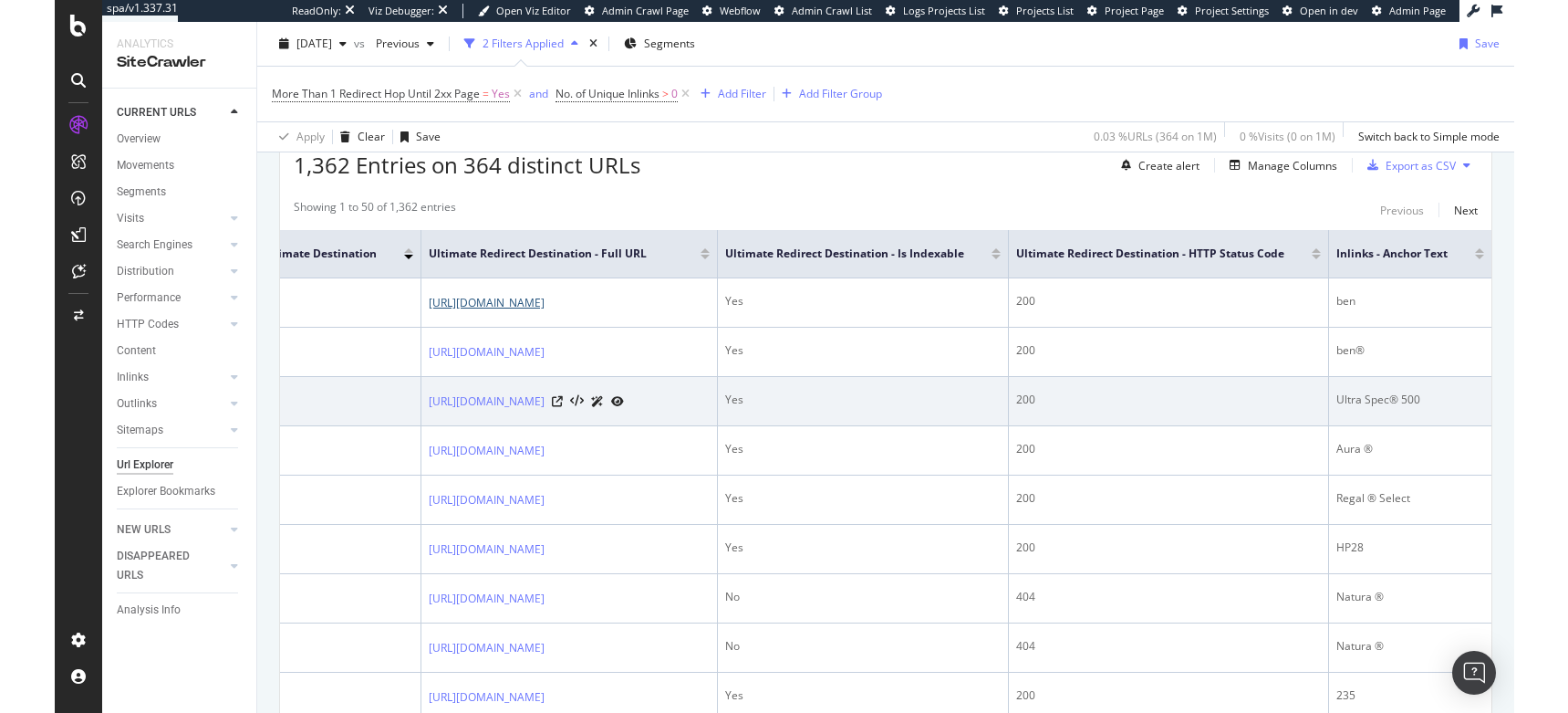
scroll to position [0, 615]
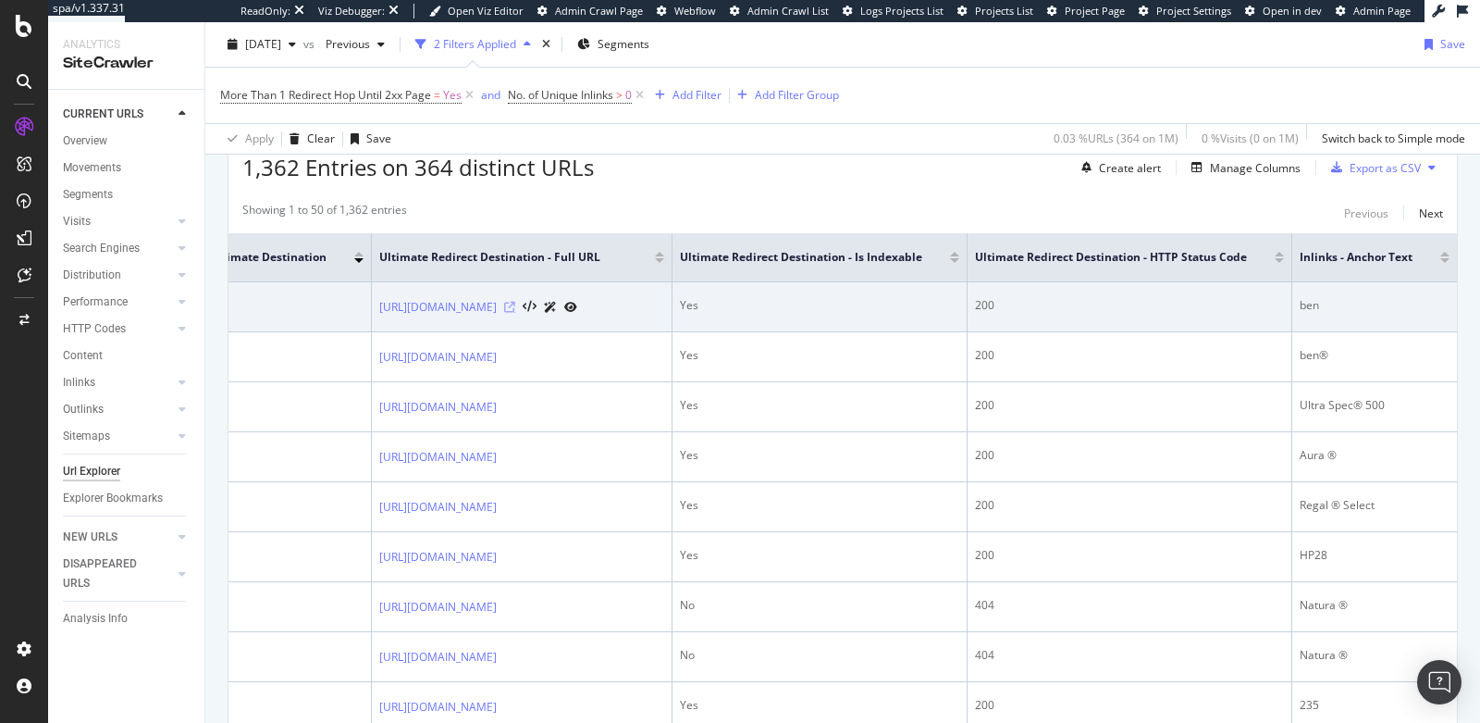
click at [515, 309] on icon at bounding box center [509, 307] width 11 height 11
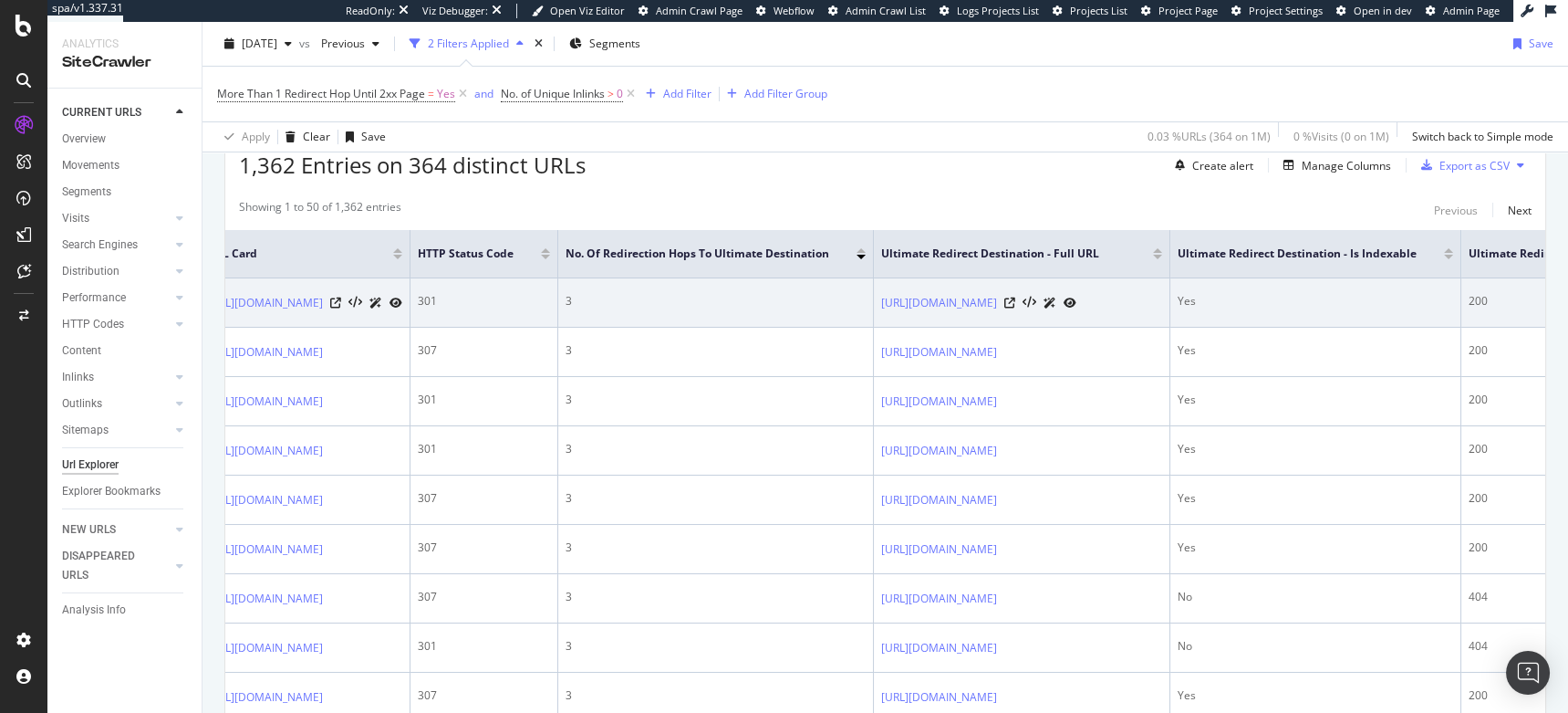
scroll to position [0, 0]
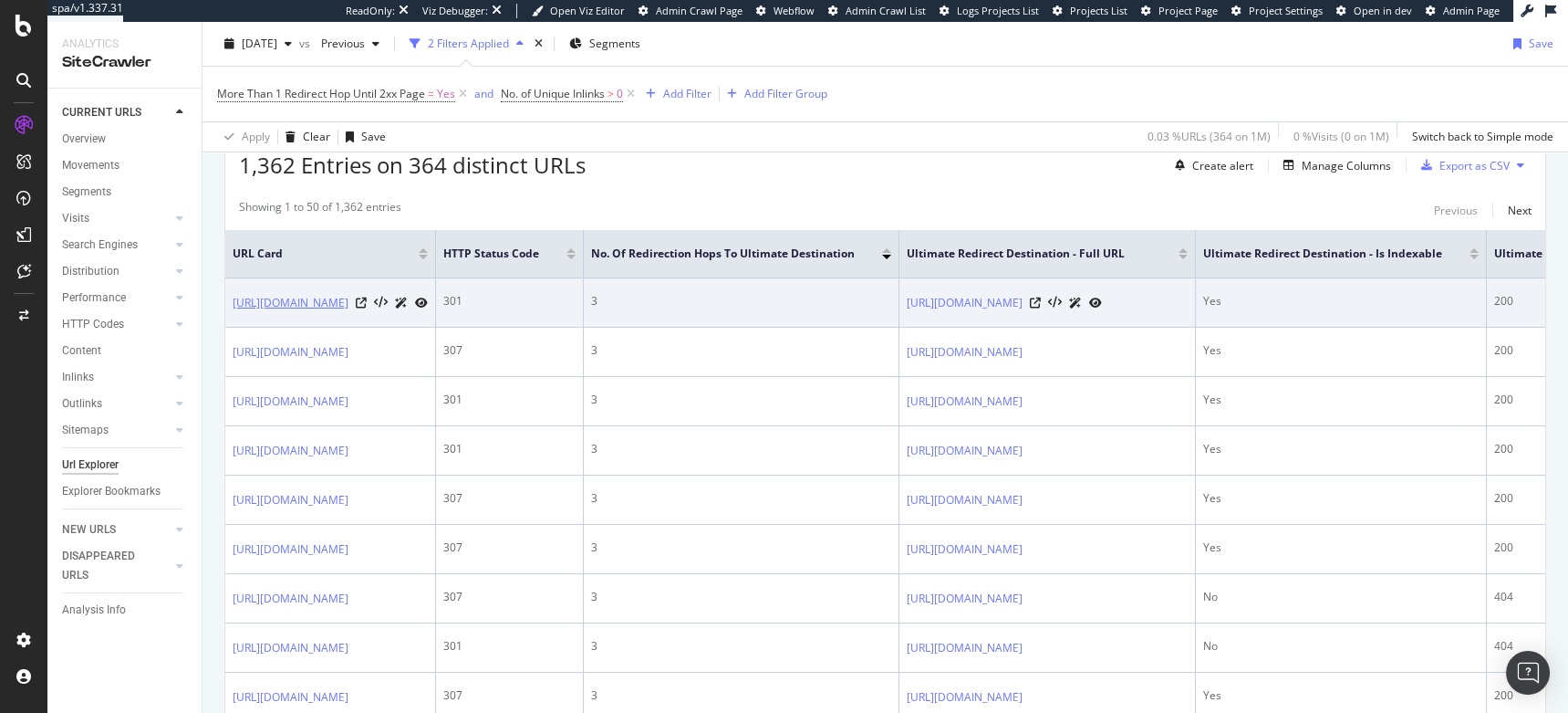
click at [348, 294] on link "[URL][DOMAIN_NAME]" at bounding box center [290, 303] width 115 height 19
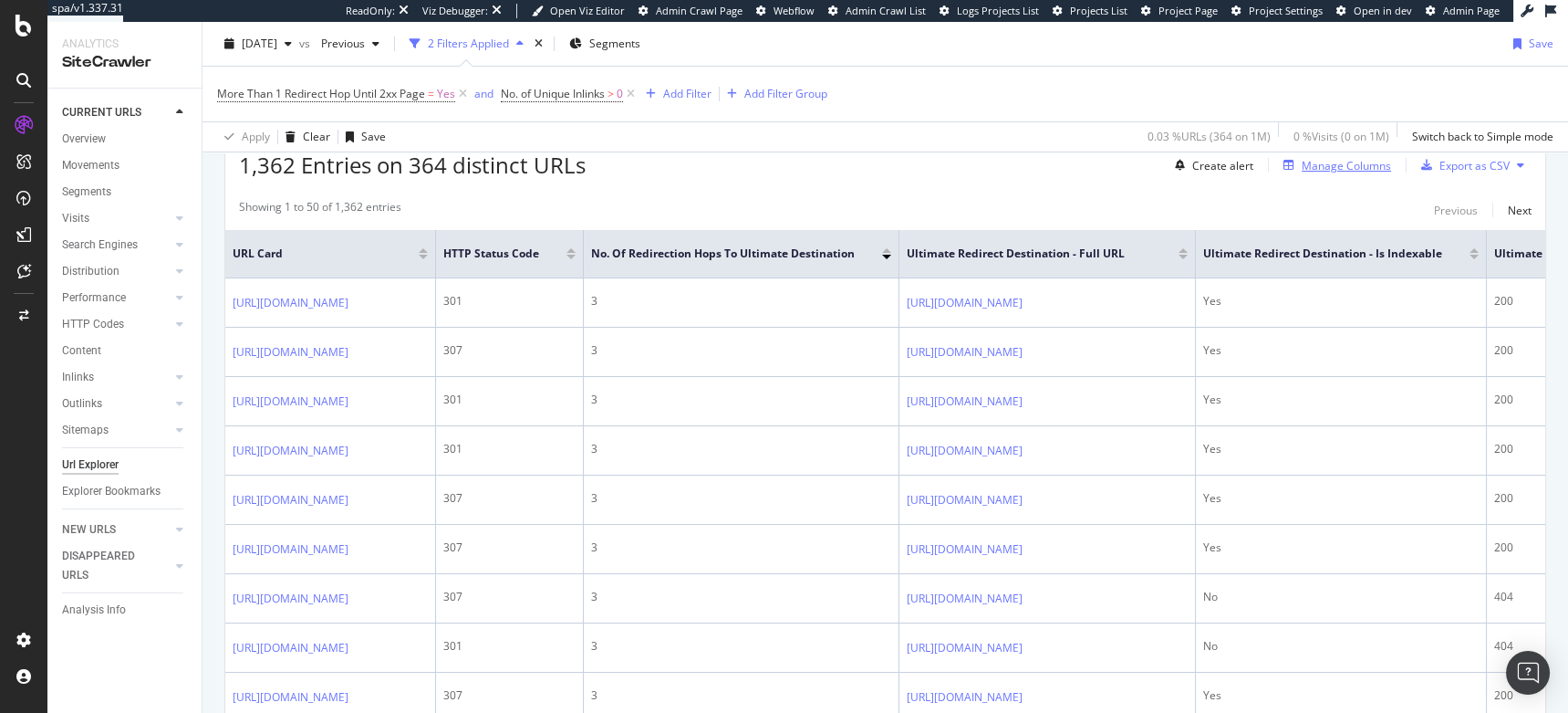
click at [1302, 165] on div "Manage Columns" at bounding box center [1346, 166] width 90 height 16
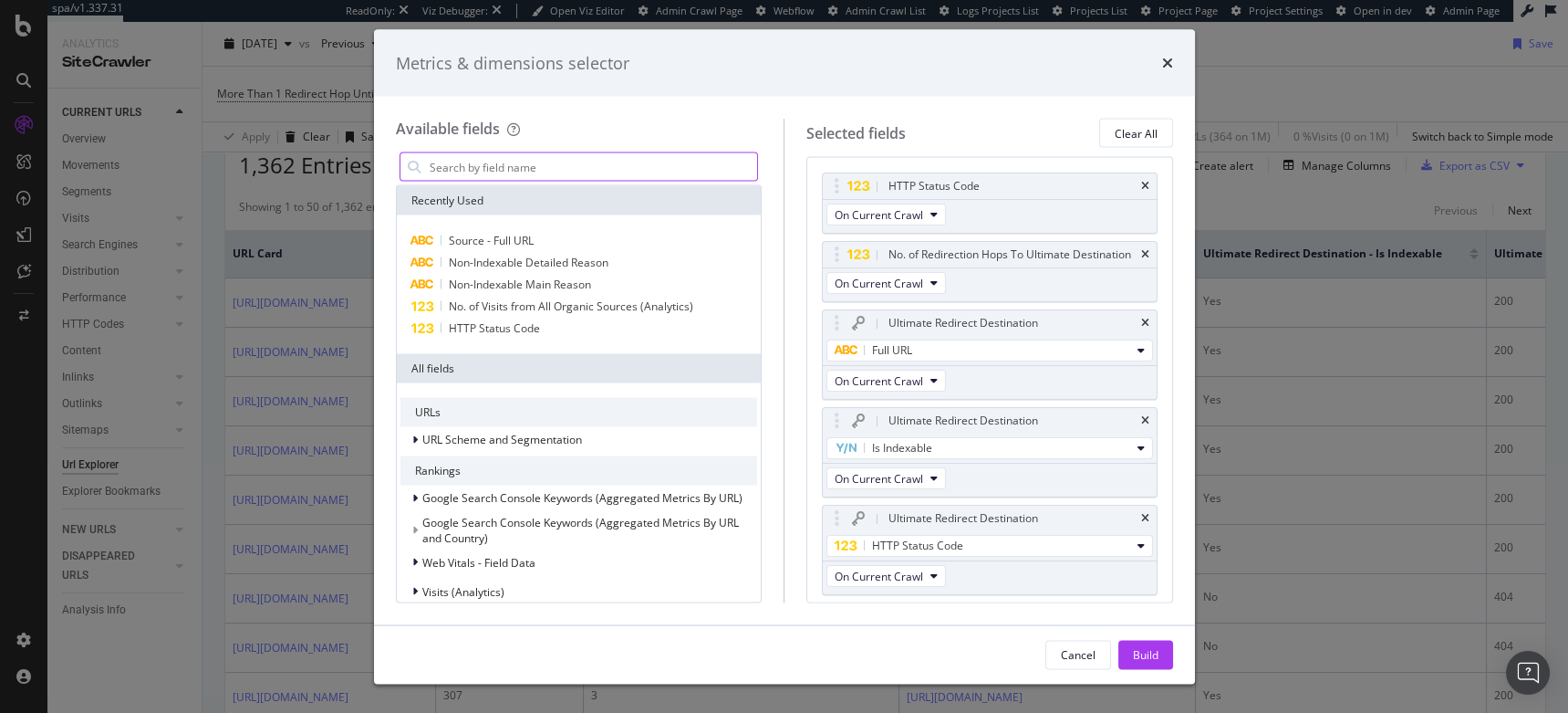
click at [671, 166] on input "modal" at bounding box center [593, 167] width 330 height 28
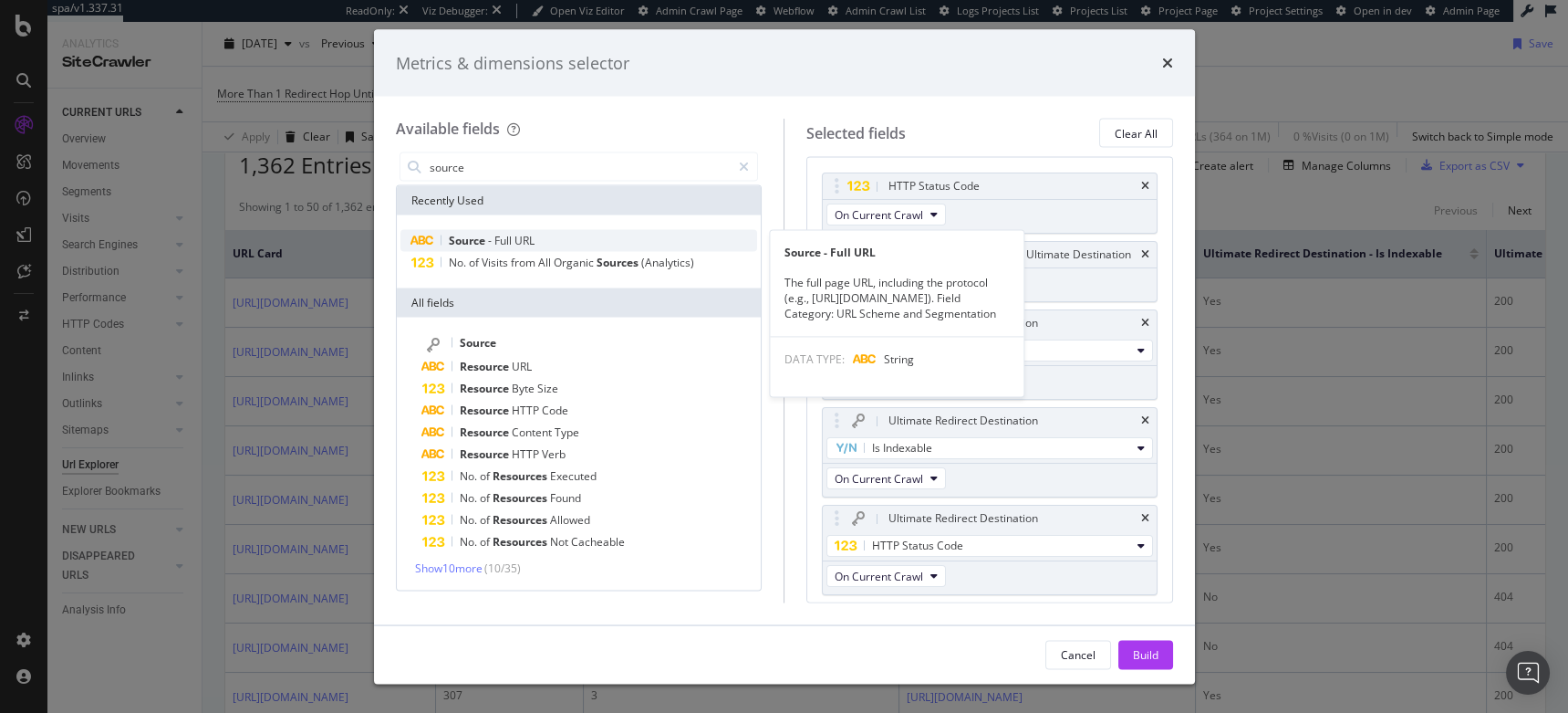
type input "source"
click at [610, 247] on div "Source - Full URL" at bounding box center [579, 241] width 358 height 22
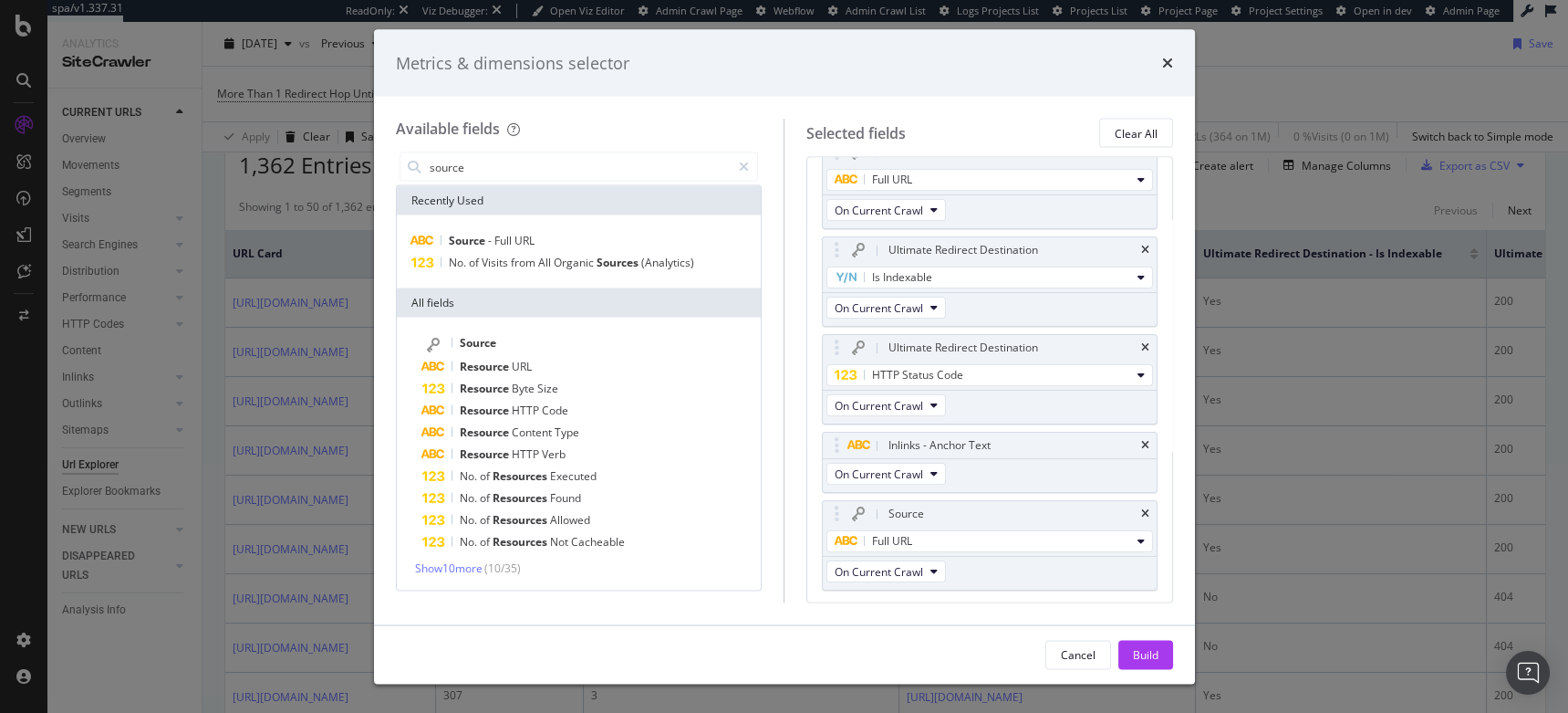
scroll to position [171, 0]
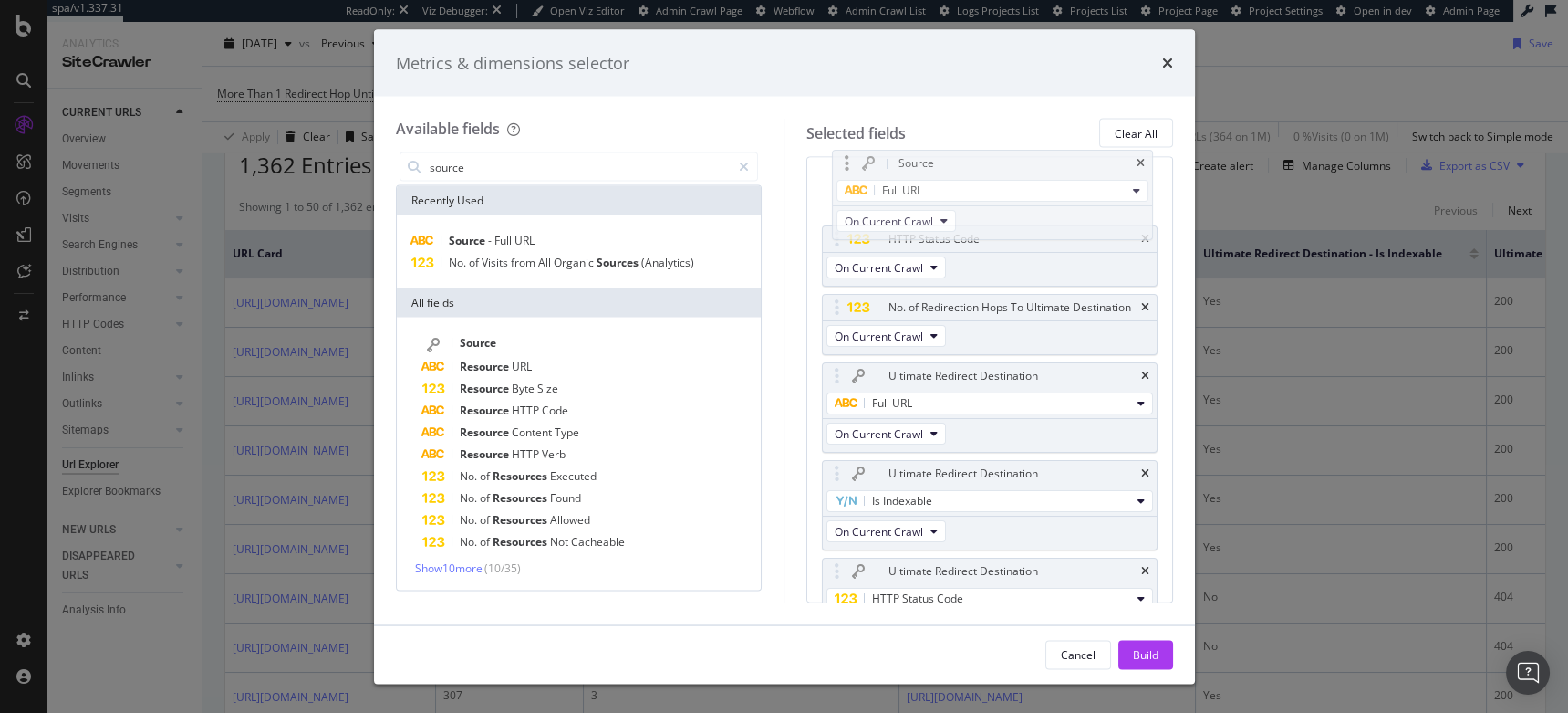
drag, startPoint x: 835, startPoint y: 529, endPoint x: 846, endPoint y: 168, distance: 361.2
click at [846, 168] on body "spa/v1.337.31 ReadOnly: Viz Debugger: Open Viz Editor Admin Crawl Page Webflow …" at bounding box center [784, 356] width 1568 height 713
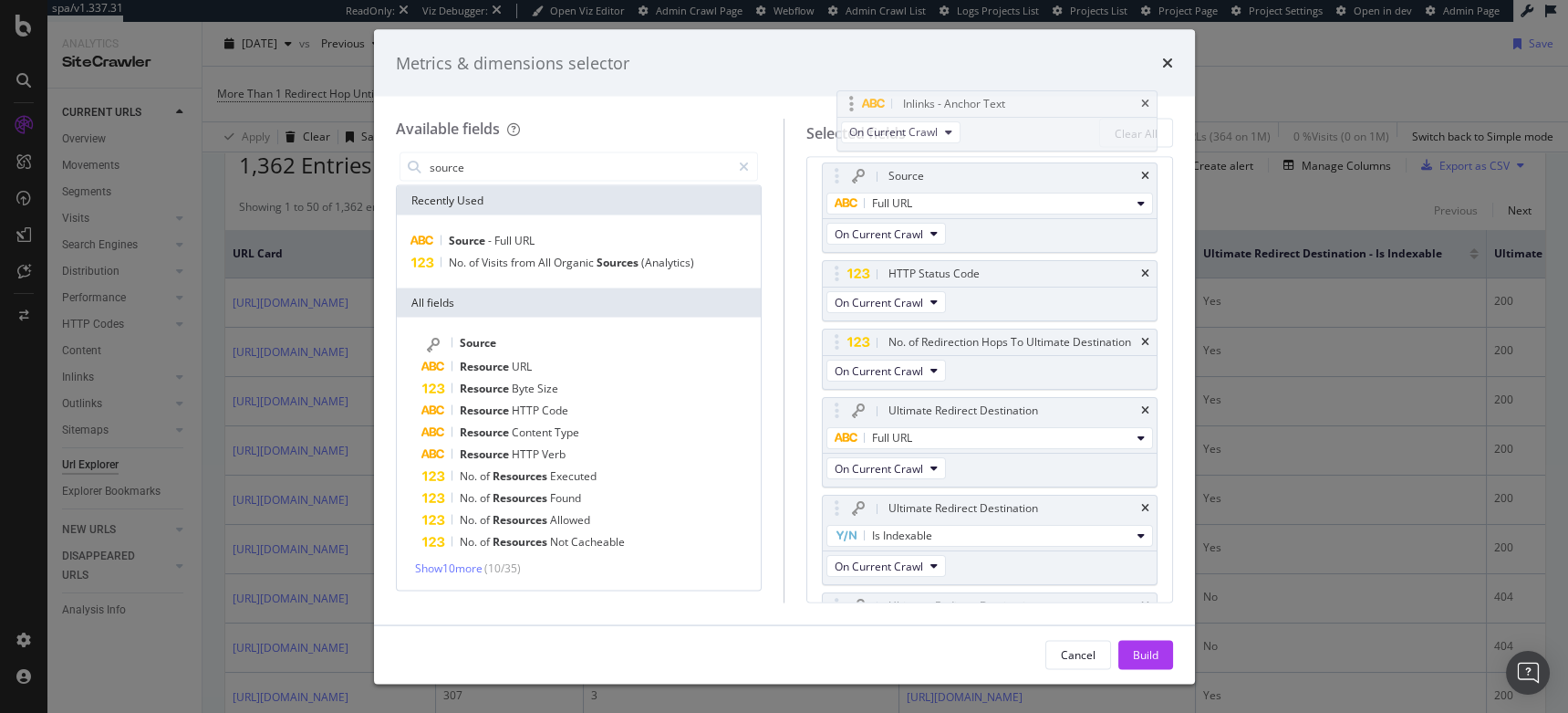
scroll to position [0, 0]
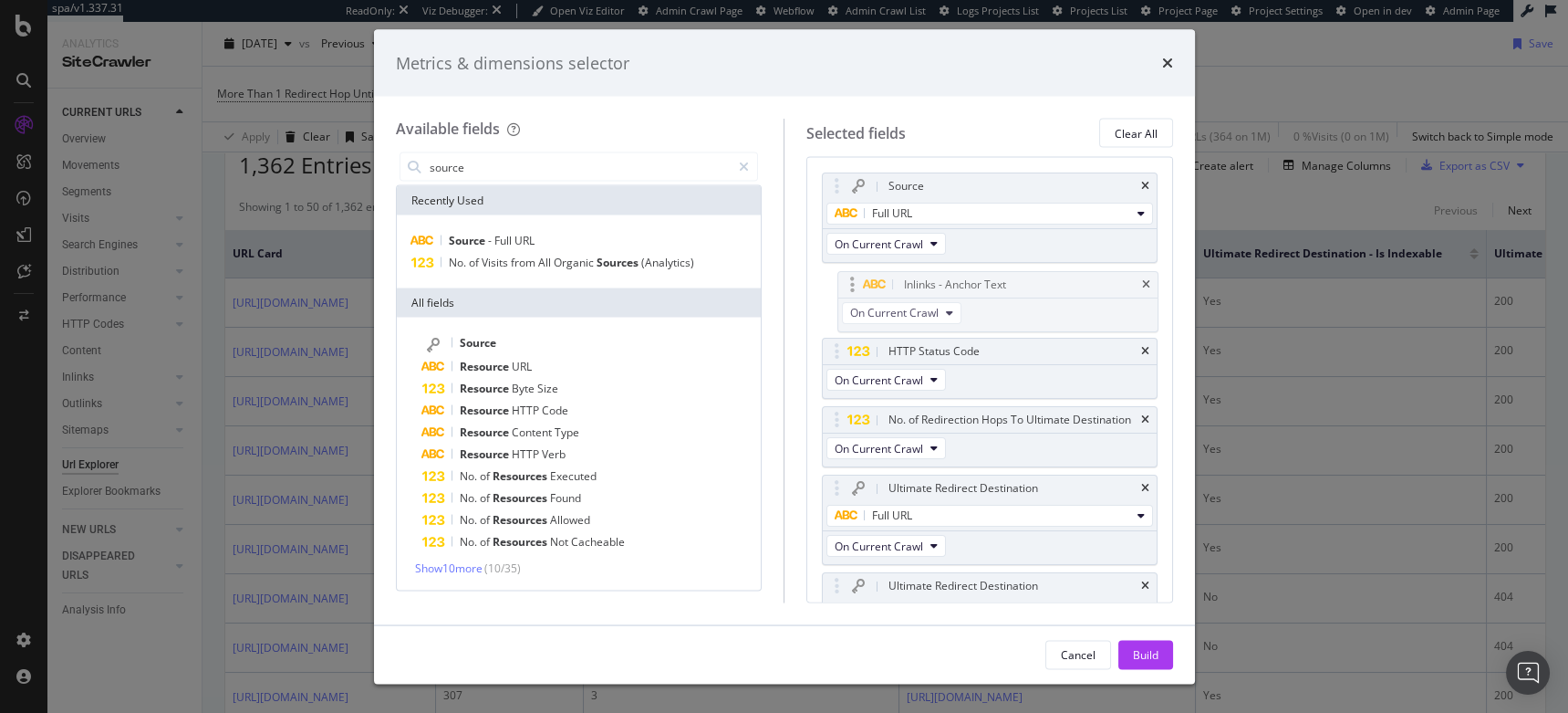
drag, startPoint x: 839, startPoint y: 504, endPoint x: 853, endPoint y: 266, distance: 238.4
click at [853, 266] on body "spa/v1.337.31 ReadOnly: Viz Debugger: Open Viz Editor Admin Crawl Page Webflow …" at bounding box center [784, 356] width 1568 height 713
click at [1135, 662] on div "Build" at bounding box center [1146, 654] width 26 height 16
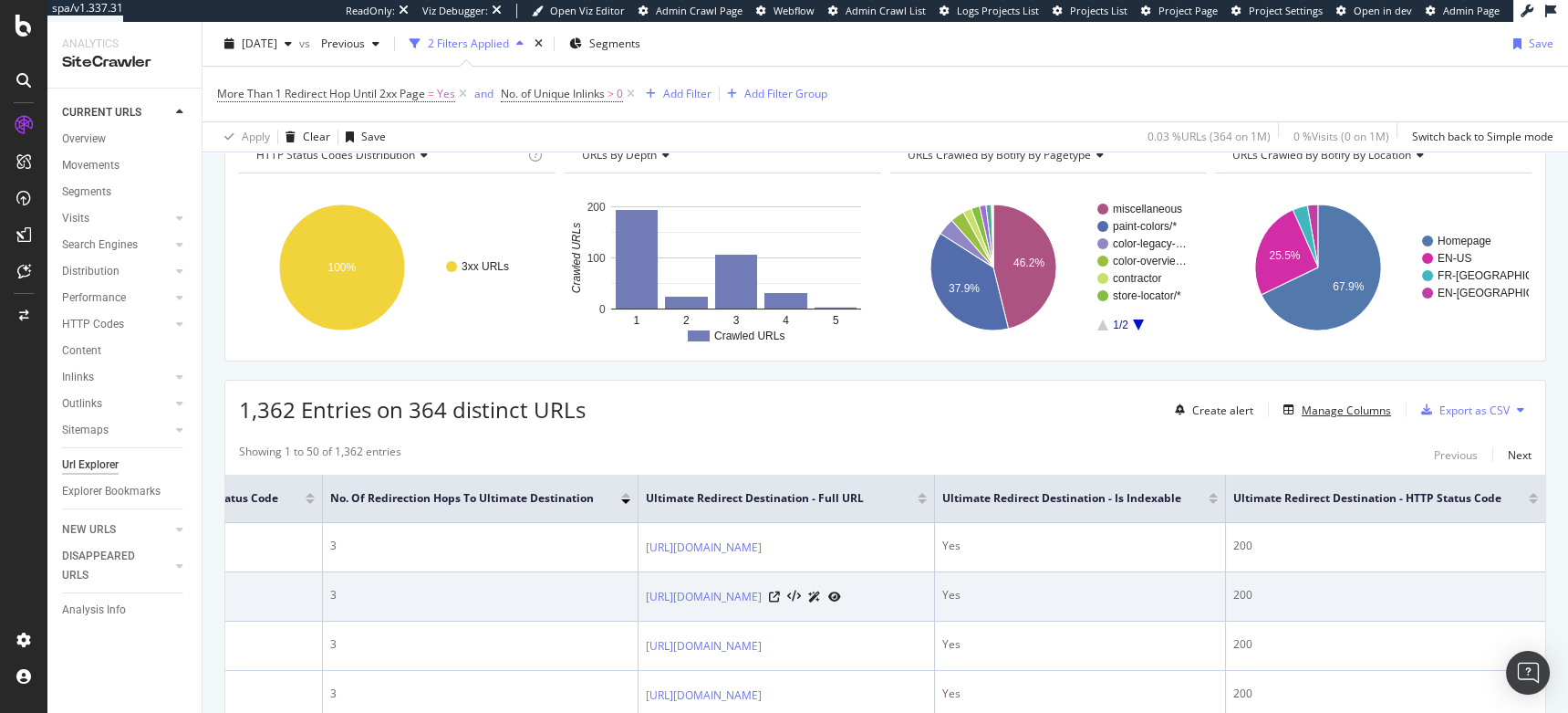
scroll to position [0, 1299]
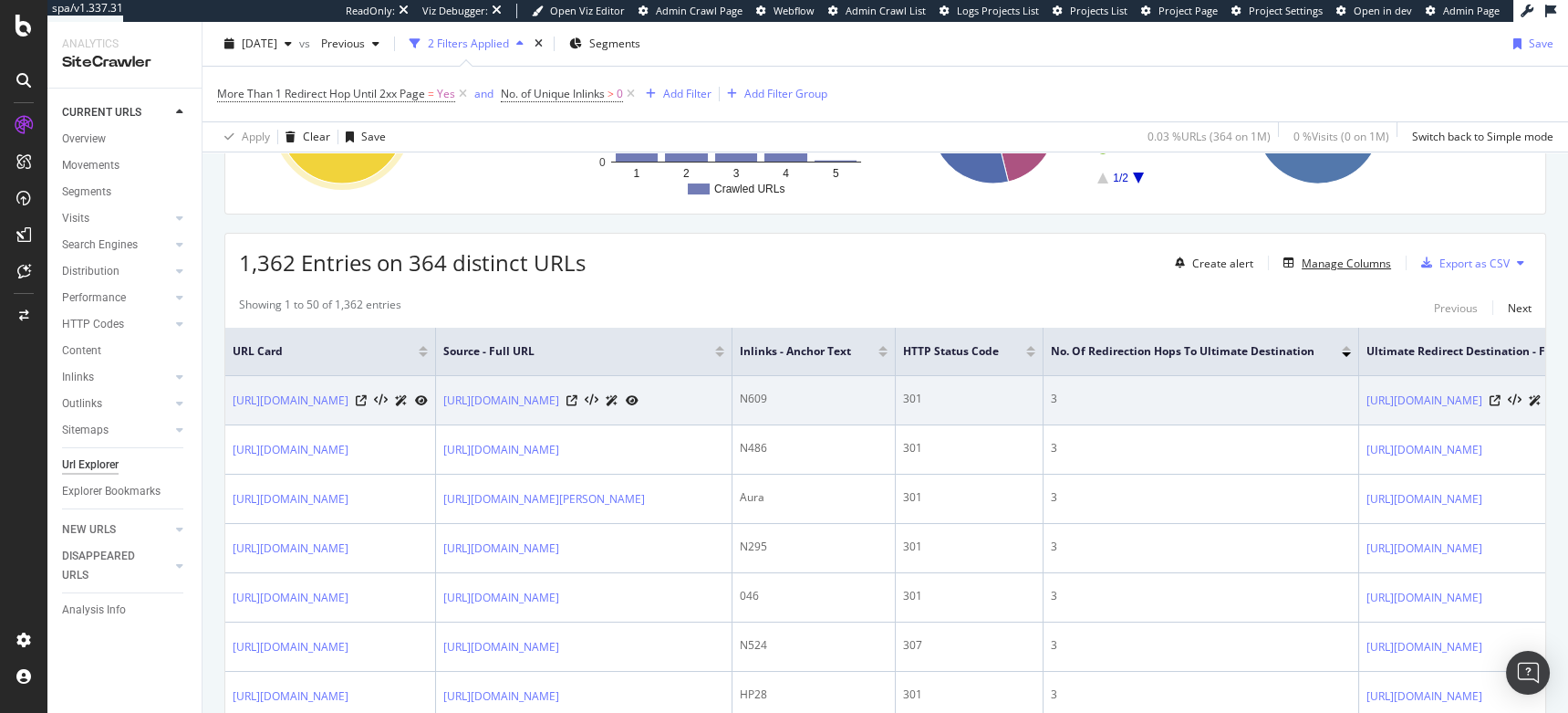
scroll to position [370, 0]
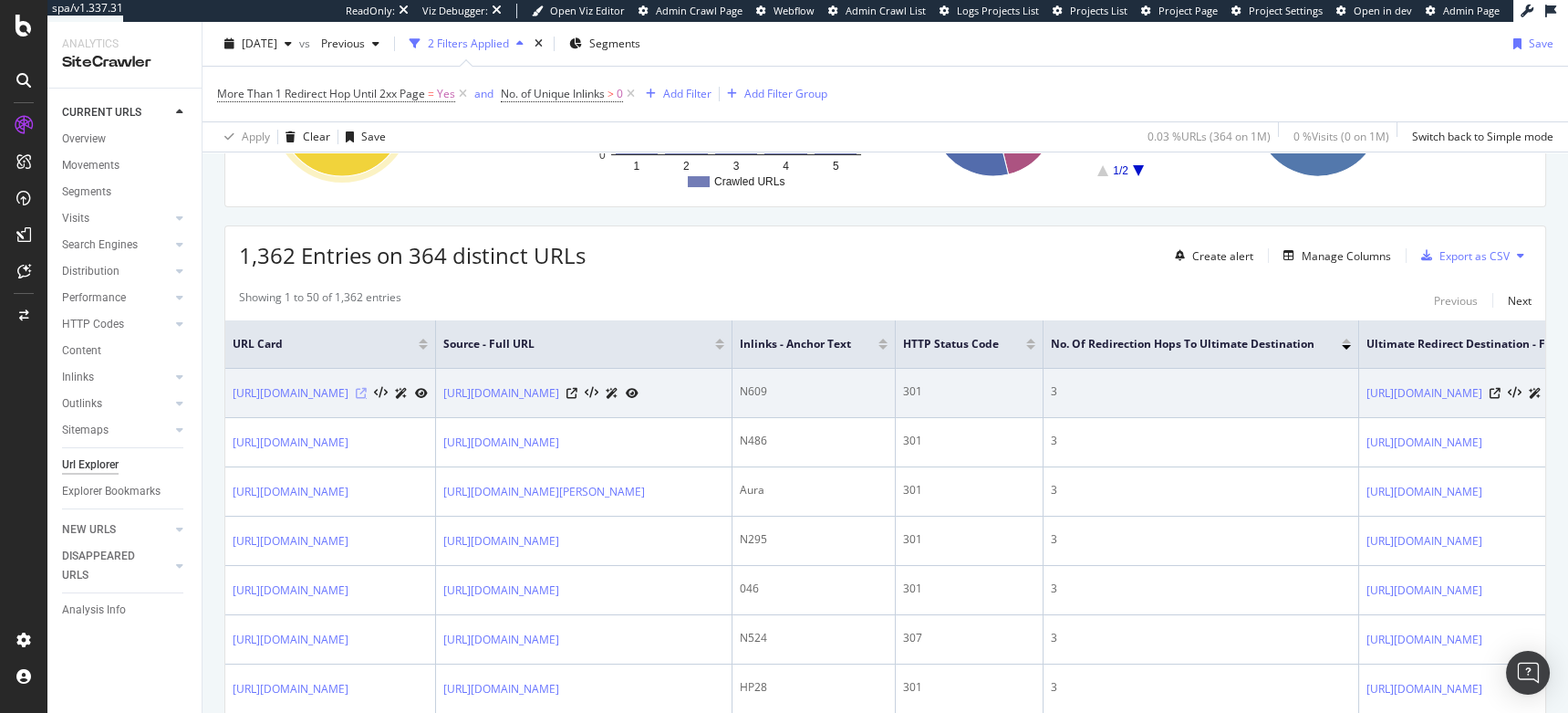
click at [367, 388] on icon at bounding box center [361, 392] width 11 height 11
click at [578, 395] on icon at bounding box center [572, 392] width 11 height 11
drag, startPoint x: 529, startPoint y: 393, endPoint x: 233, endPoint y: 388, distance: 296.0
click at [233, 388] on div "[URL][DOMAIN_NAME]" at bounding box center [330, 392] width 195 height 19
copy link "[URL][DOMAIN_NAME]"
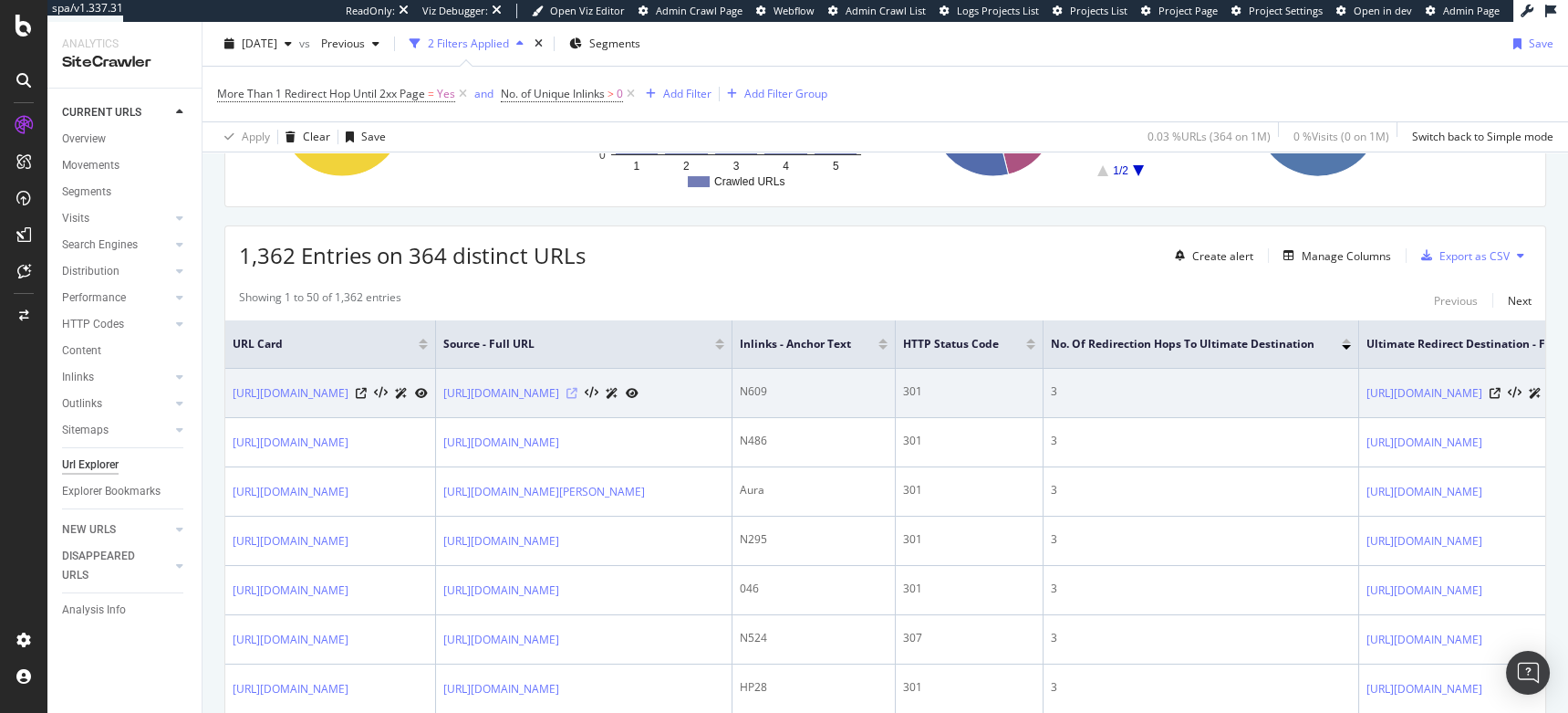
click at [578, 396] on icon at bounding box center [572, 392] width 11 height 11
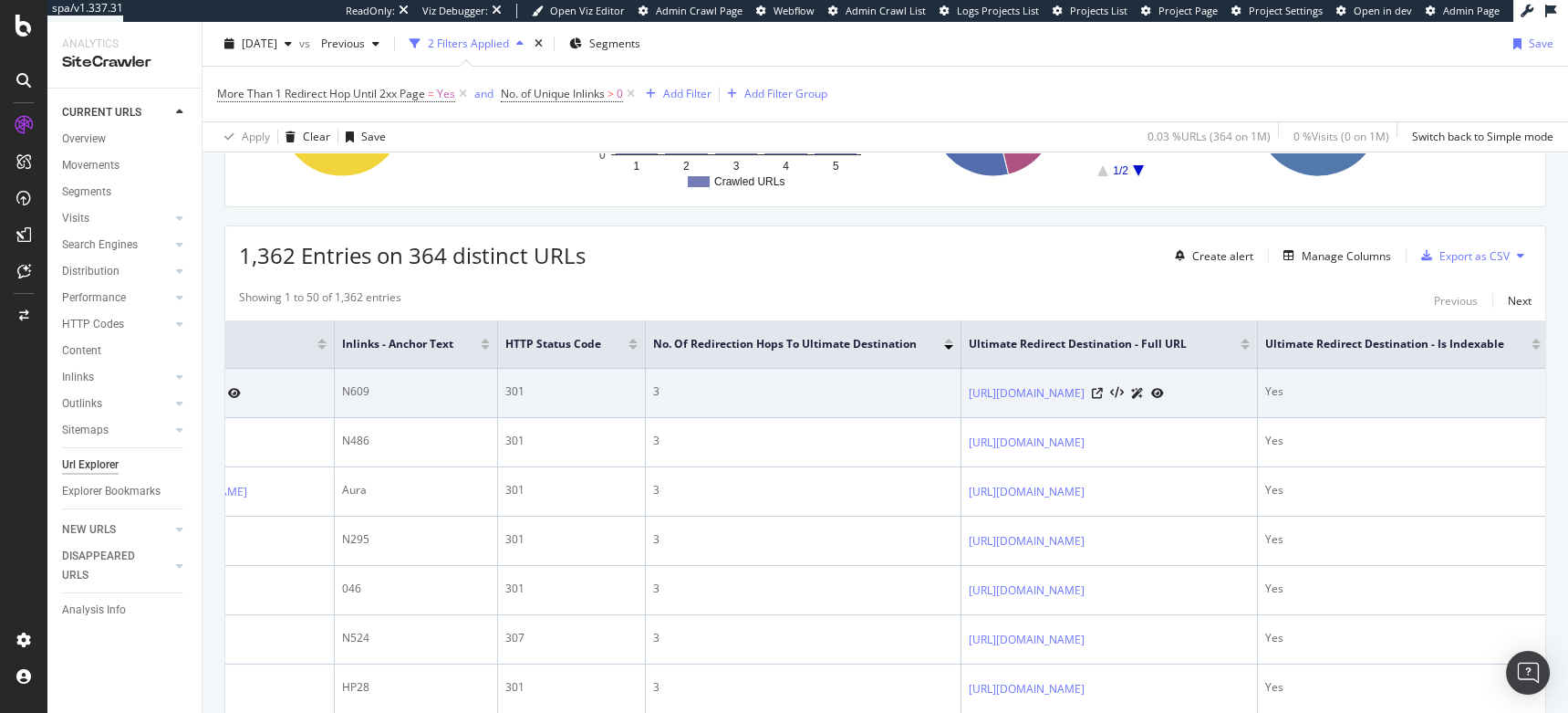
scroll to position [0, 401]
